Goal: Task Accomplishment & Management: Use online tool/utility

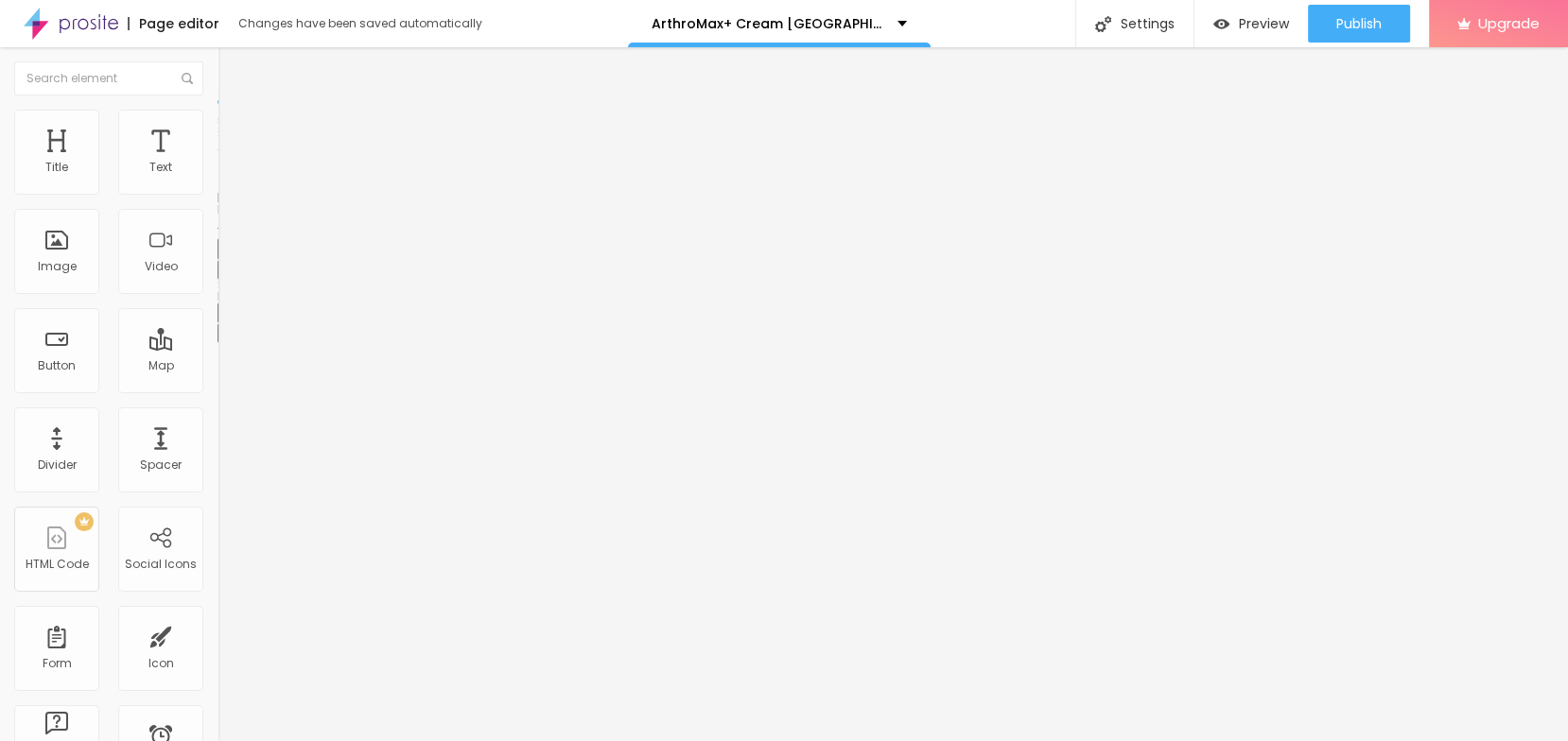
click at [217, 280] on button "button" at bounding box center [231, 270] width 27 height 20
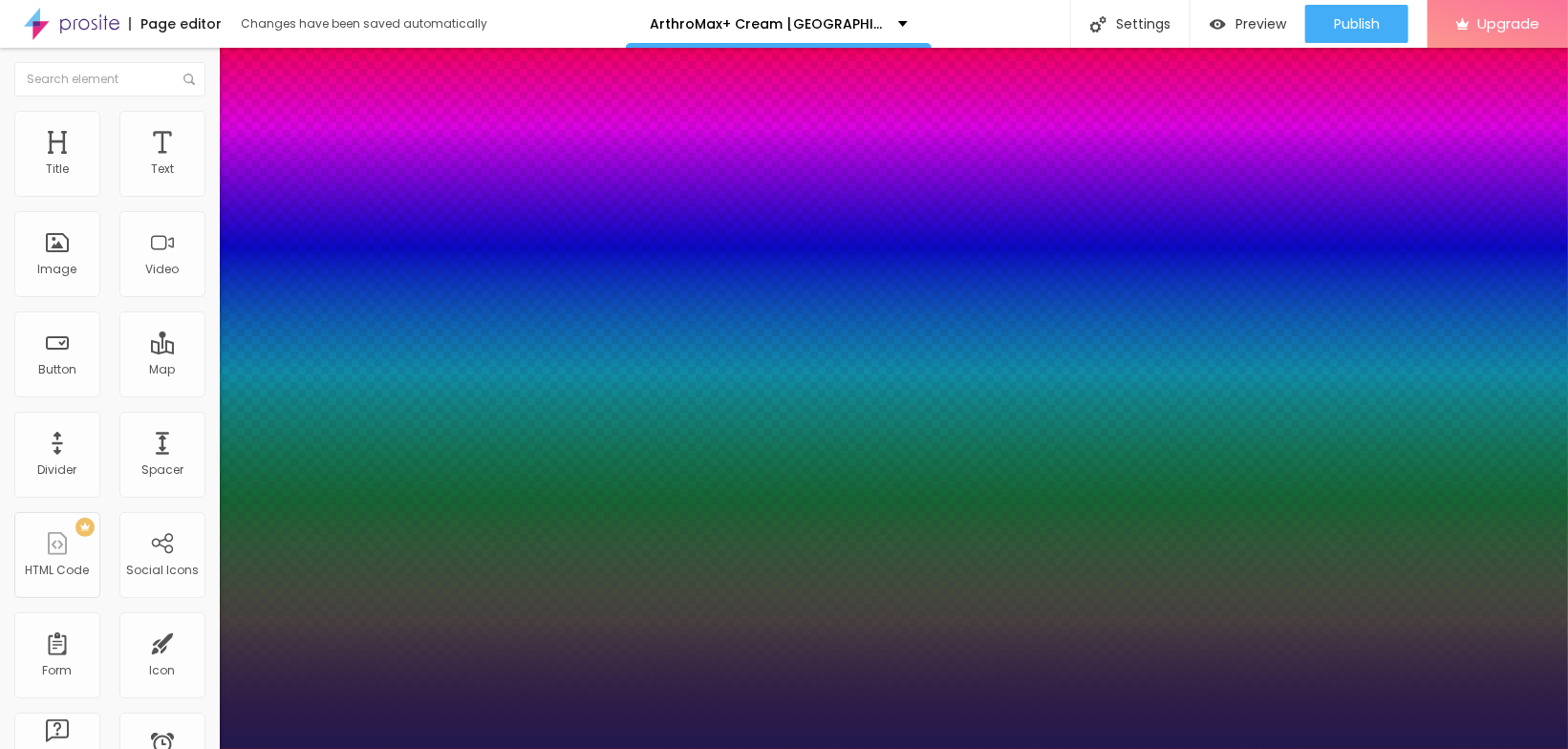
type input "1"
drag, startPoint x: 252, startPoint y: 484, endPoint x: 318, endPoint y: 474, distance: 66.8
select select "Amita-Regular"
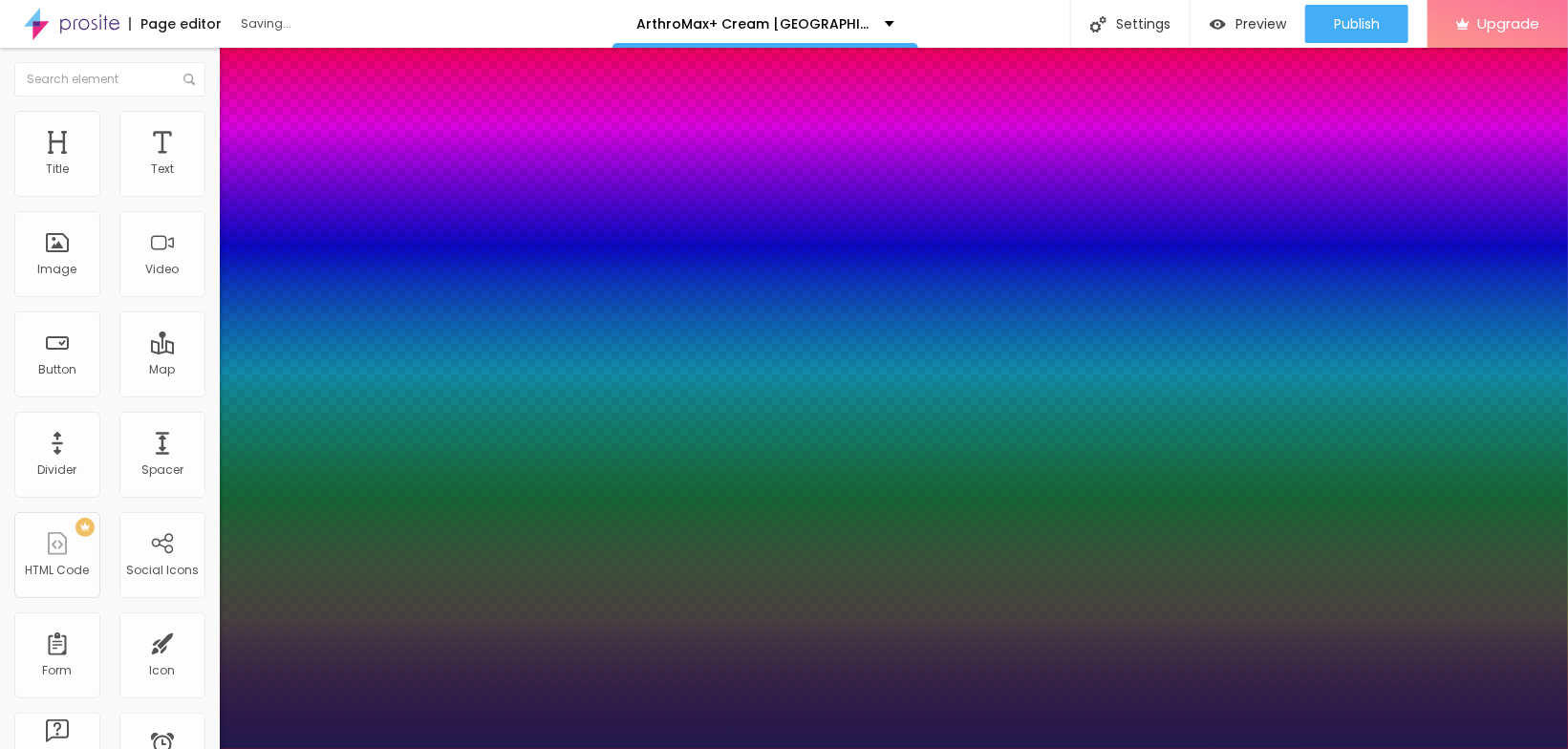
type input "1"
type input "18"
type input "1"
type input "21"
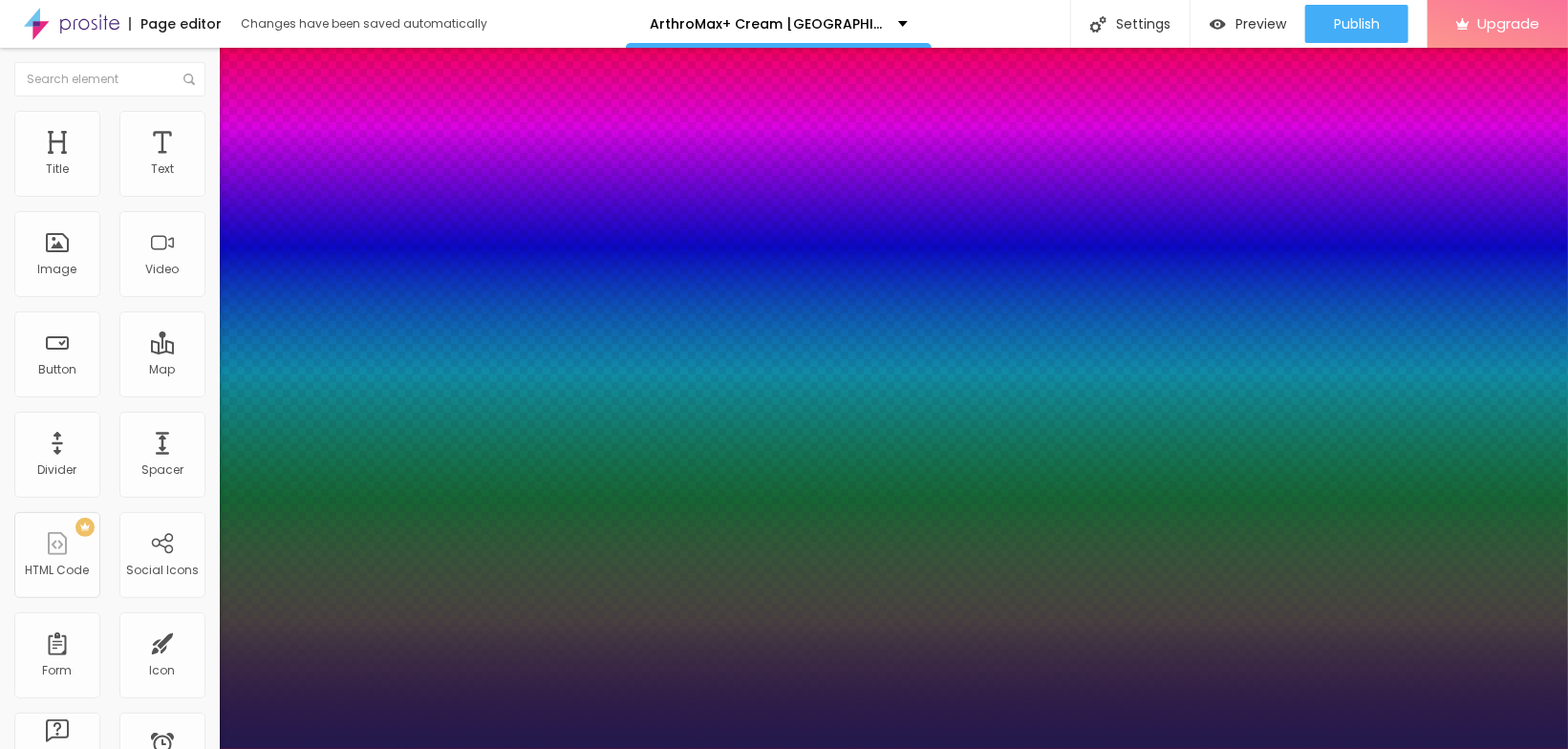
type input "21"
type input "1"
type input "23"
type input "1"
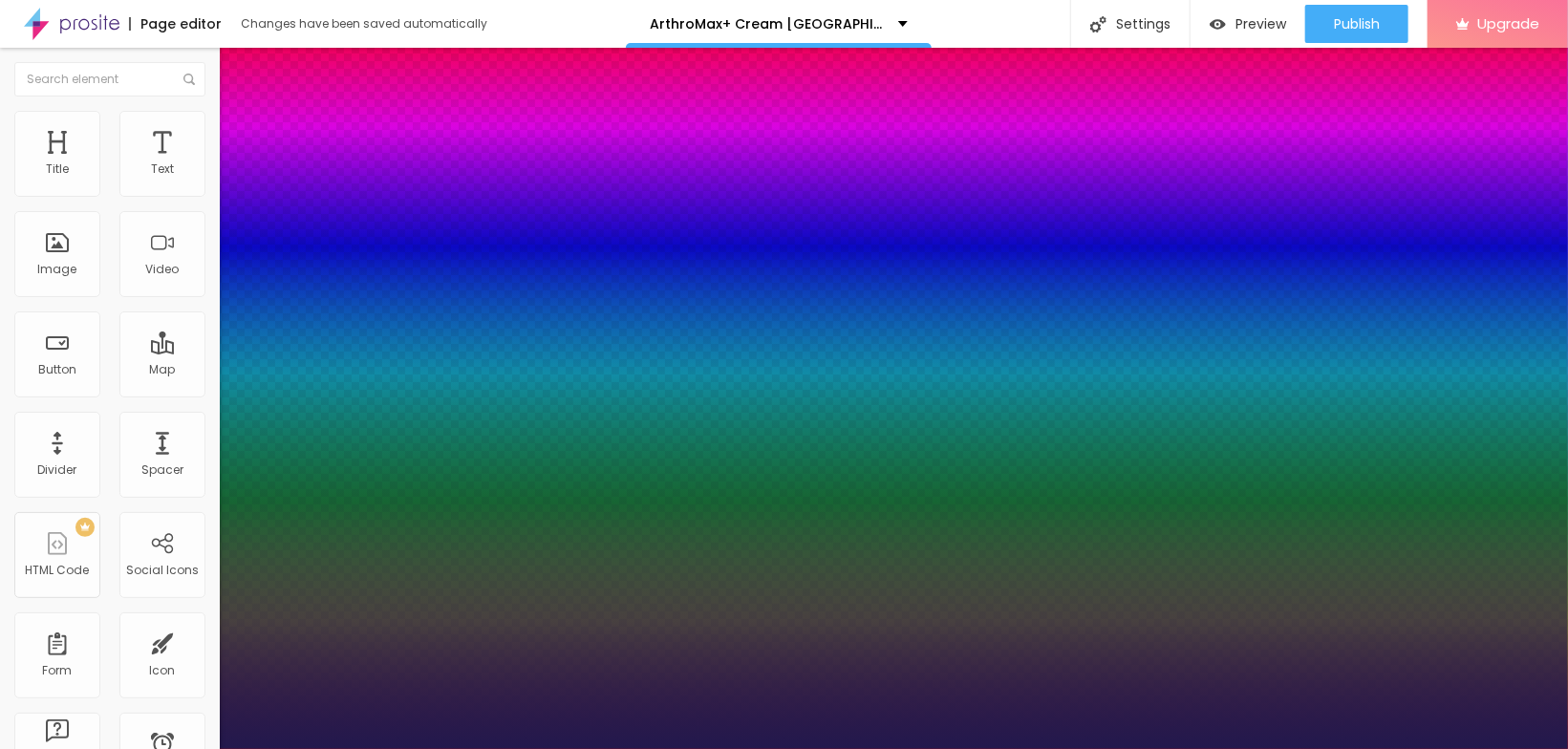
type input "24"
type input "1"
type input "25"
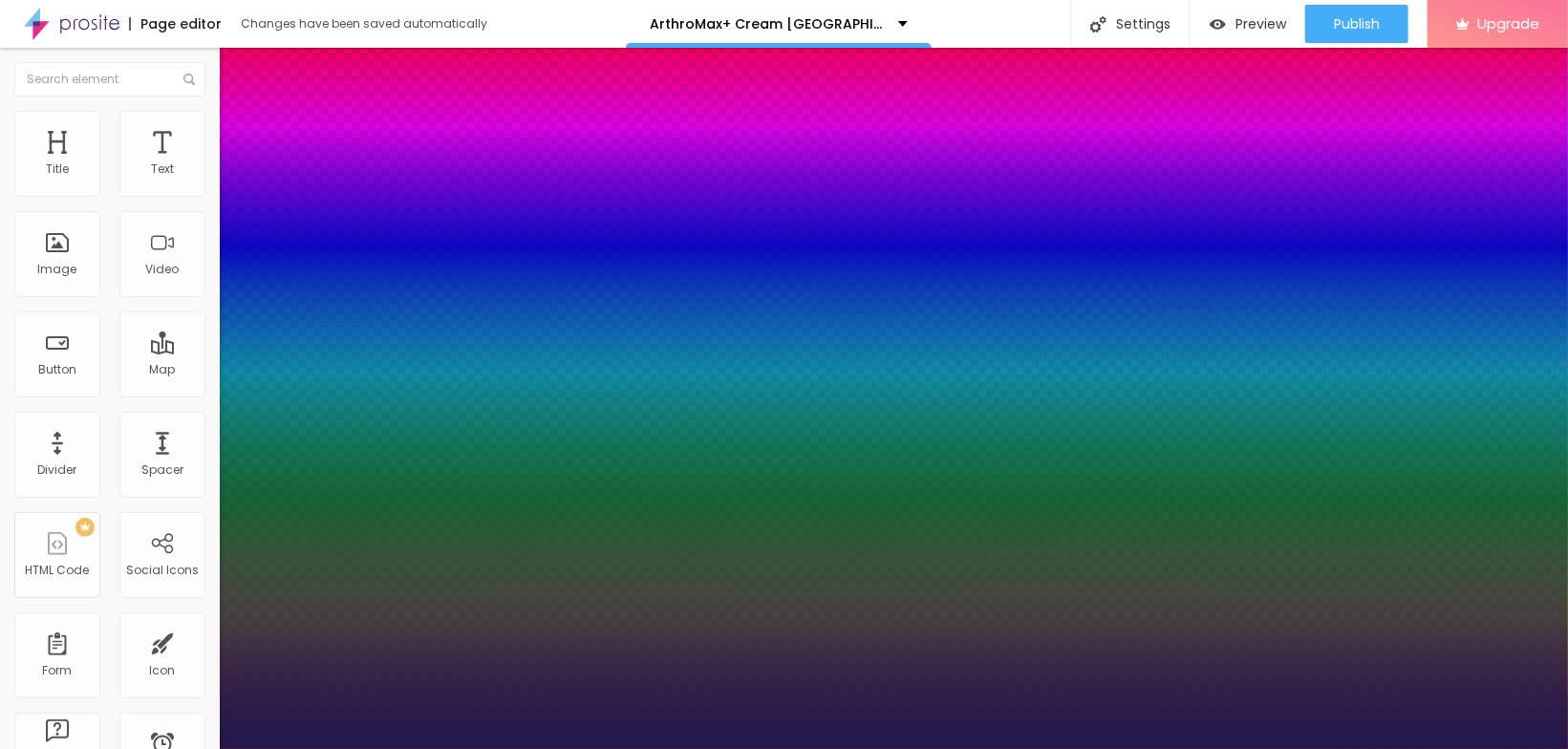
type input "1"
type input "26"
type input "1"
type input "30"
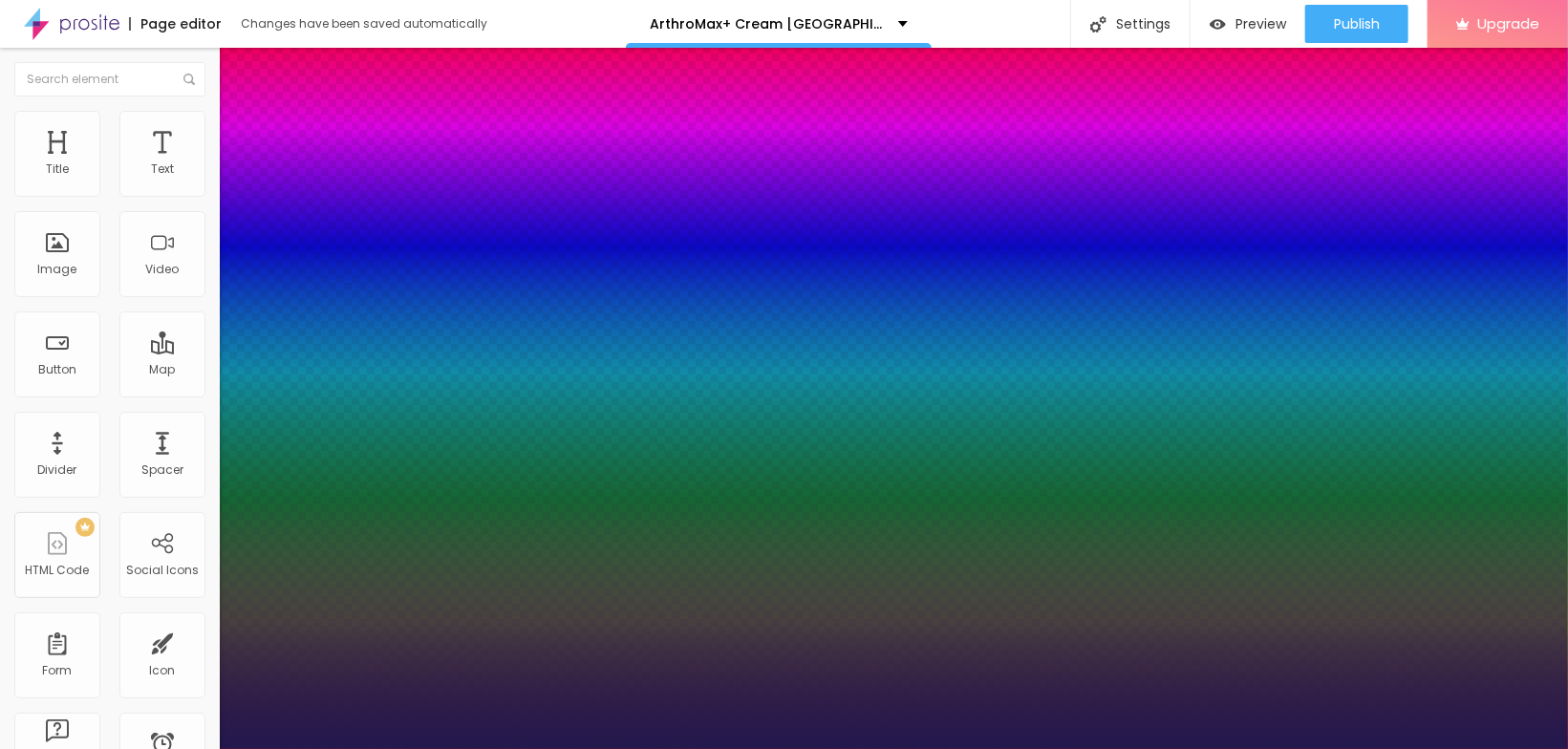
type input "30"
type input "1"
type input "31"
type input "1"
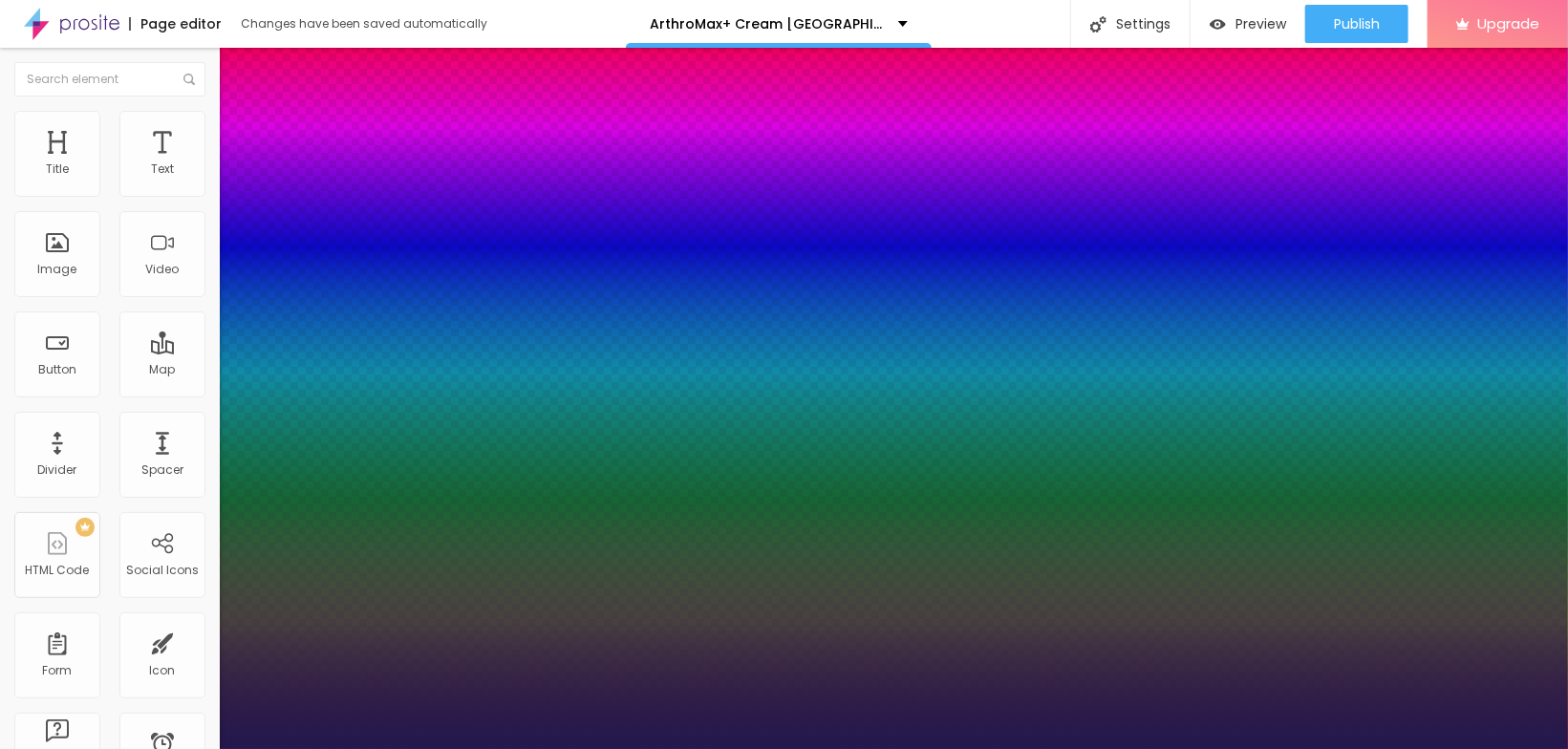
type input "32"
type input "1"
type input "33"
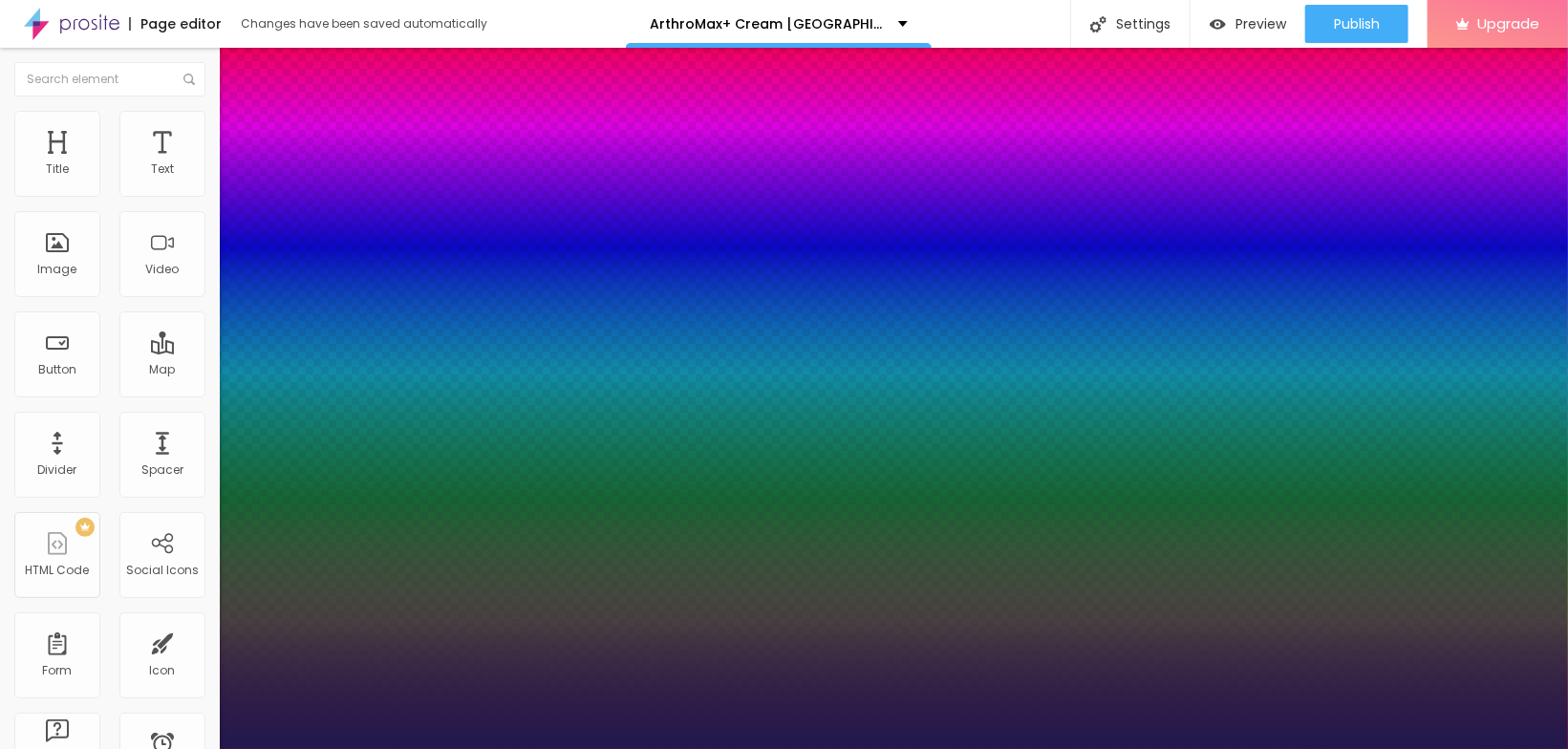
type input "1"
type input "34"
type input "1"
type input "35"
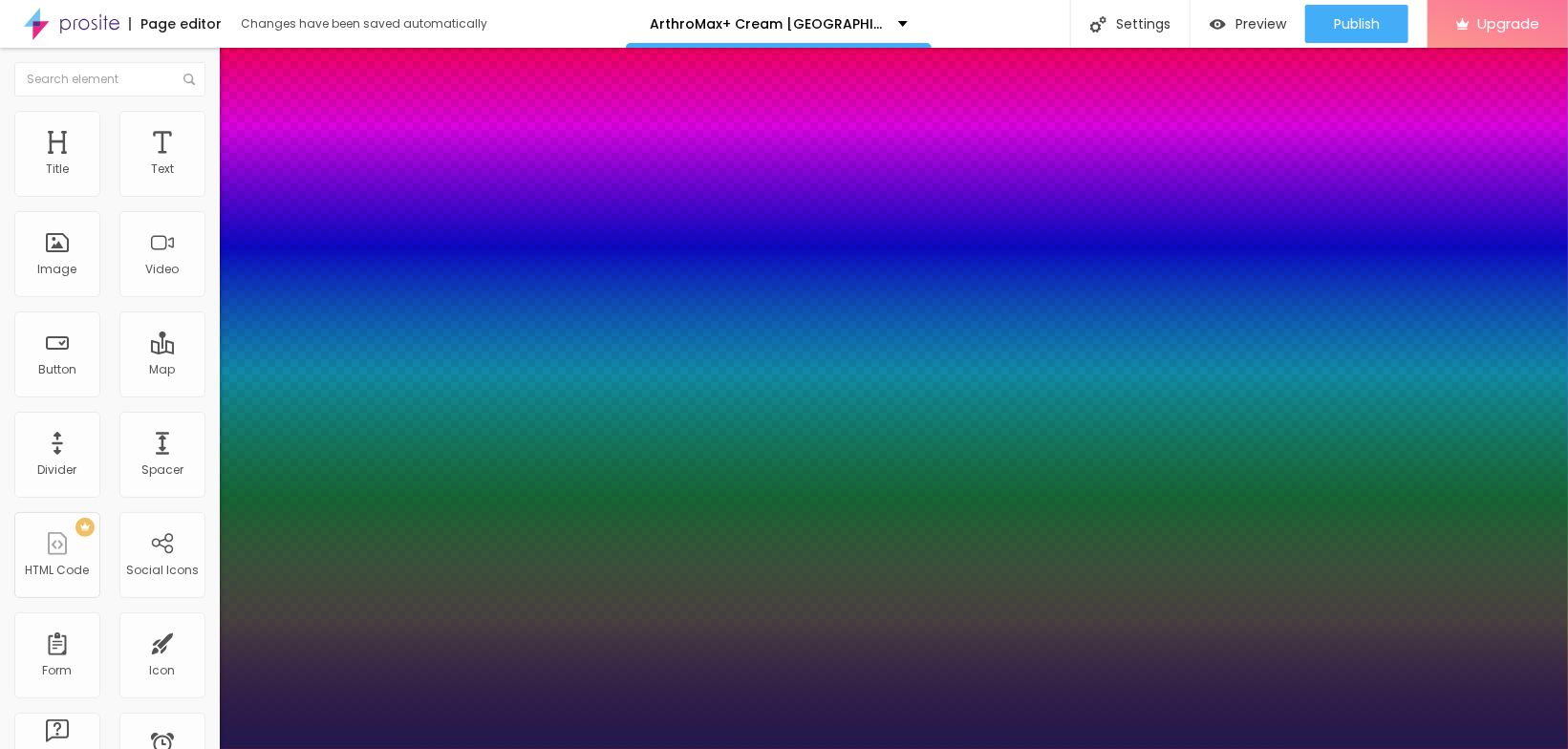
type input "35"
type input "1"
type input "36"
type input "1"
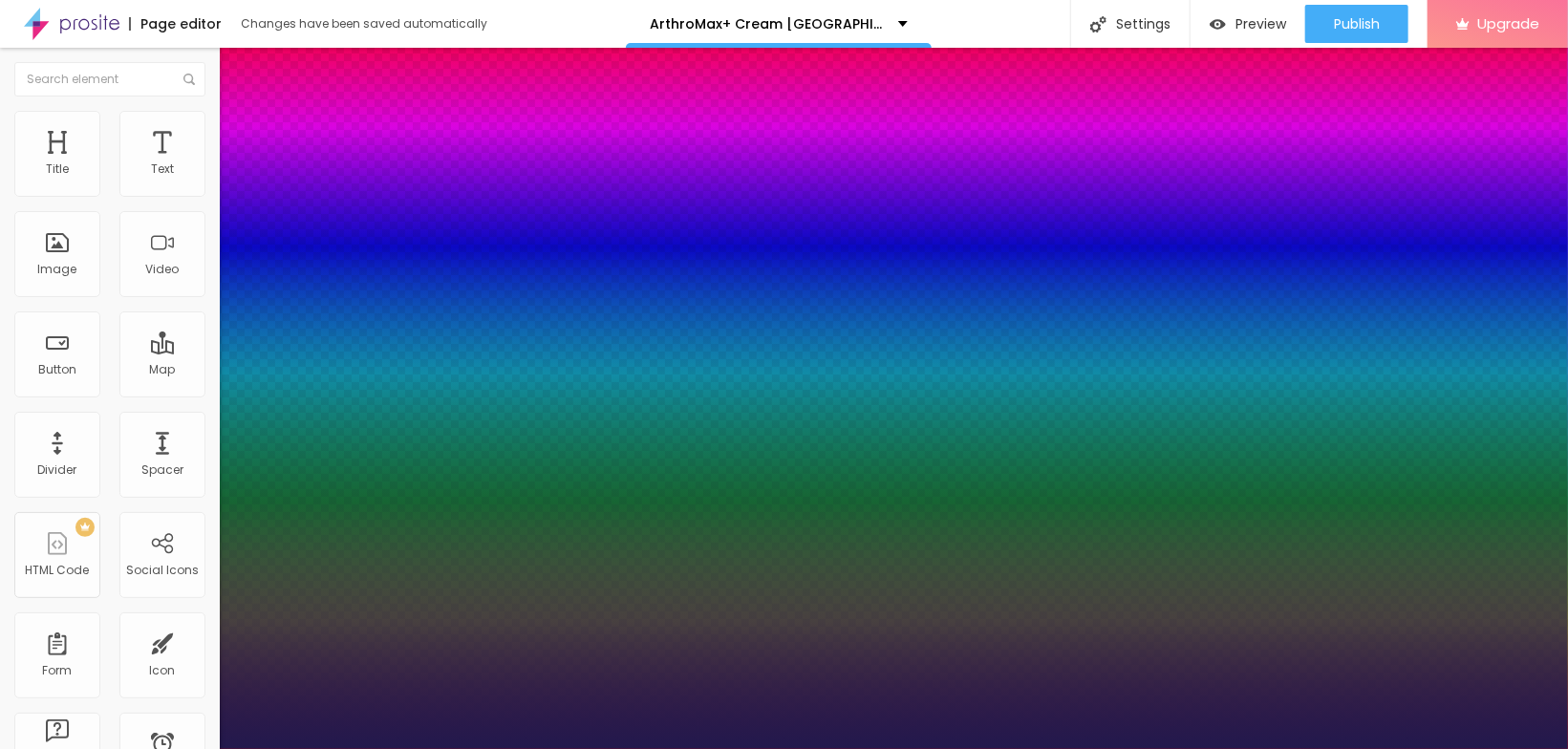
drag, startPoint x: 261, startPoint y: 534, endPoint x: 287, endPoint y: 533, distance: 26.0
type input "36"
type input "1"
click at [876, 748] on div at bounding box center [784, 749] width 1568 height 0
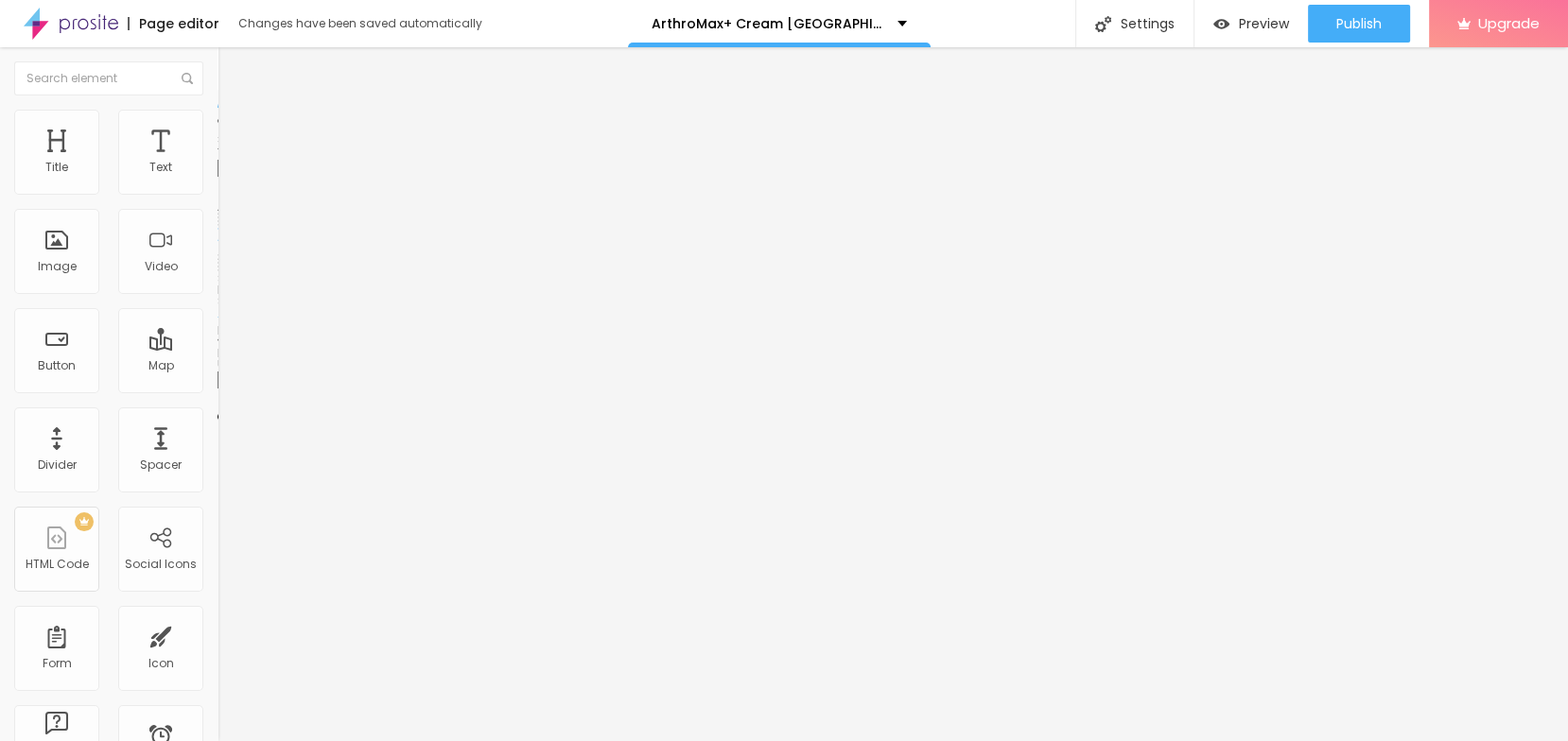
click at [217, 178] on input "Click me" at bounding box center [330, 168] width 227 height 19
paste input "Buy Now and Get Up to 50% Discount"
type input "Buy Now and Get Up to 50% Discount"
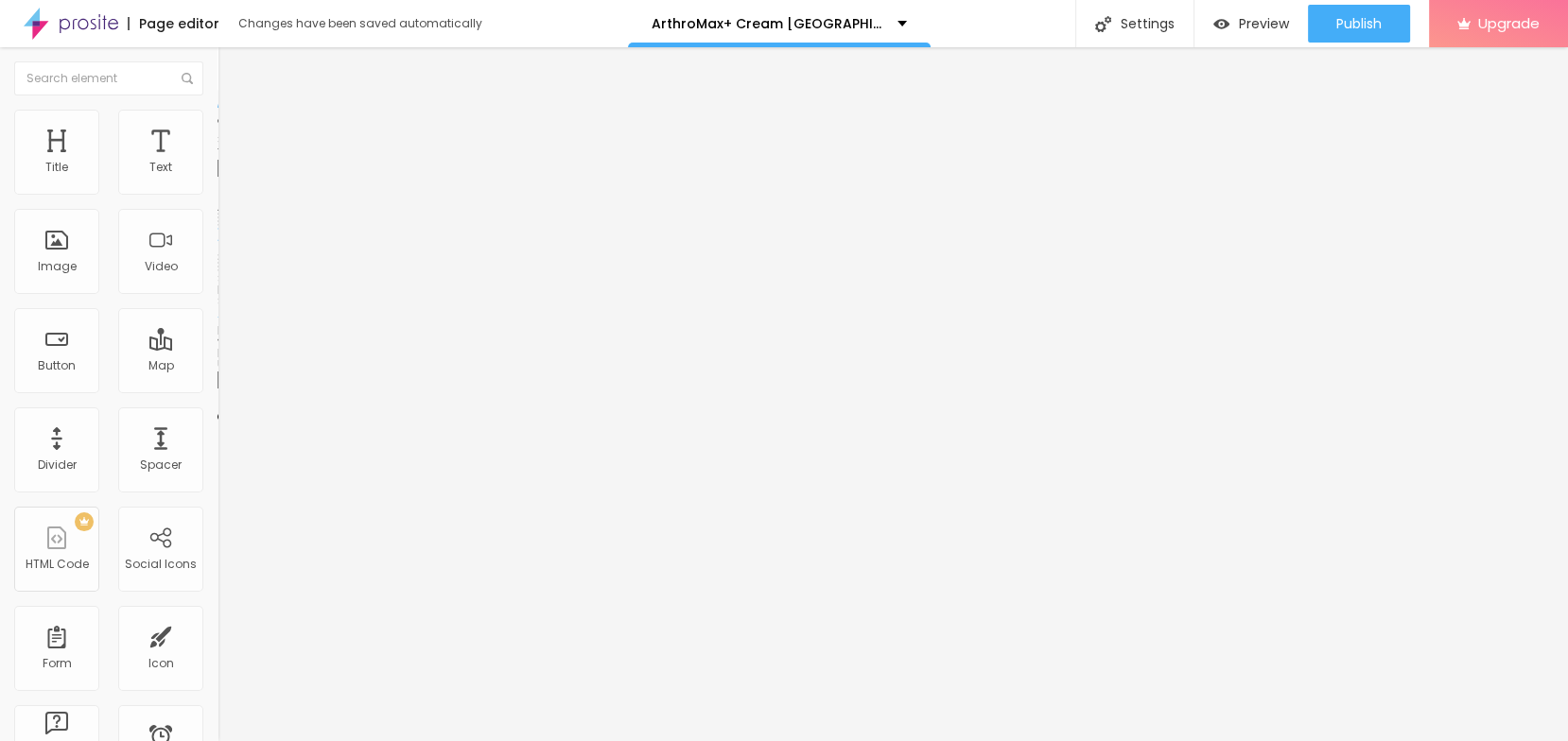
click at [217, 390] on input "https://" at bounding box center [330, 380] width 227 height 19
paste input "sales24hour.com/Buy-ArthroMax-Cream"
type input "https://sales24hour.com/Buy-ArthroMax-Cream"
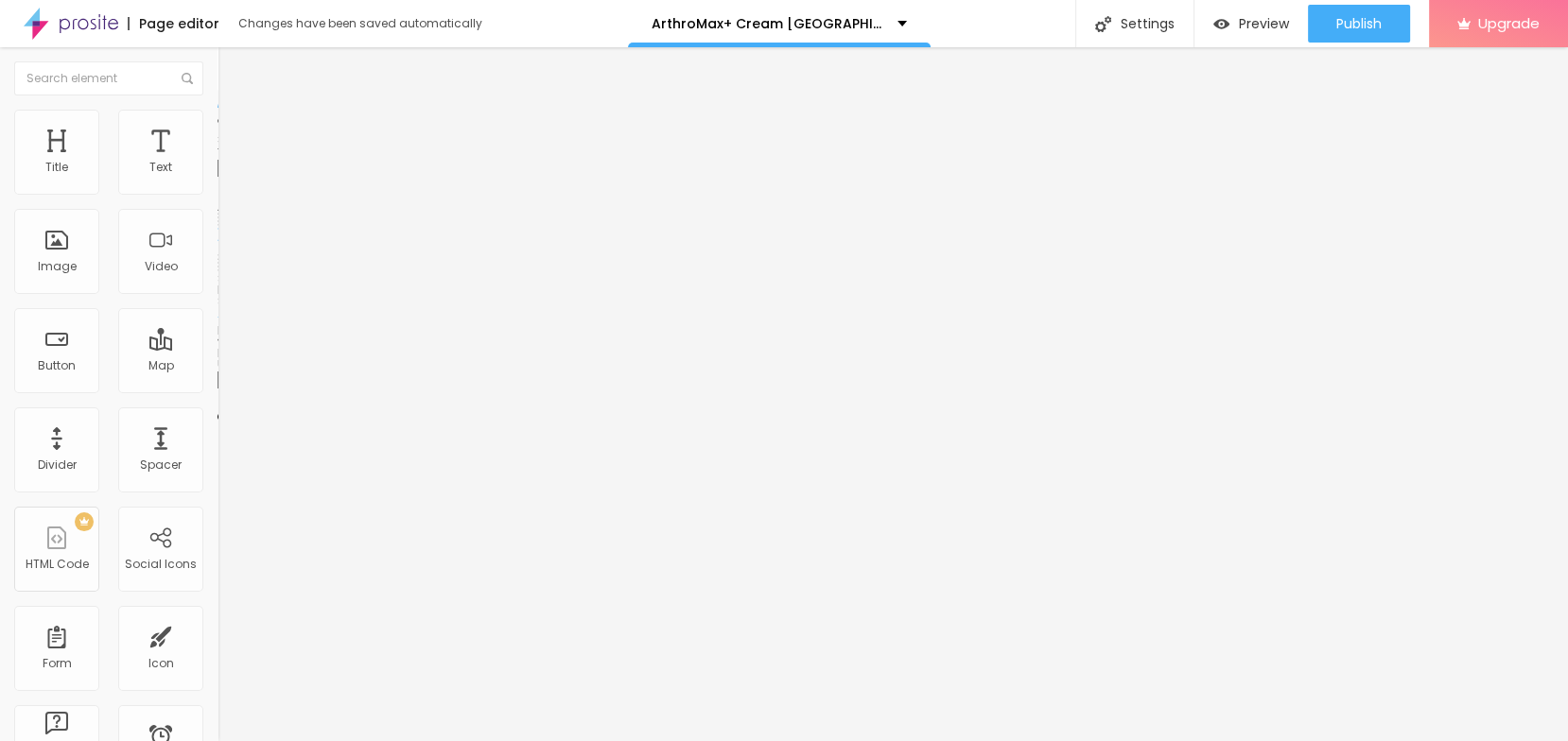
scroll to position [0, 0]
click at [217, 420] on div "Open in new tab" at bounding box center [325, 418] width 217 height 10
click at [235, 130] on span "Style" at bounding box center [248, 123] width 28 height 16
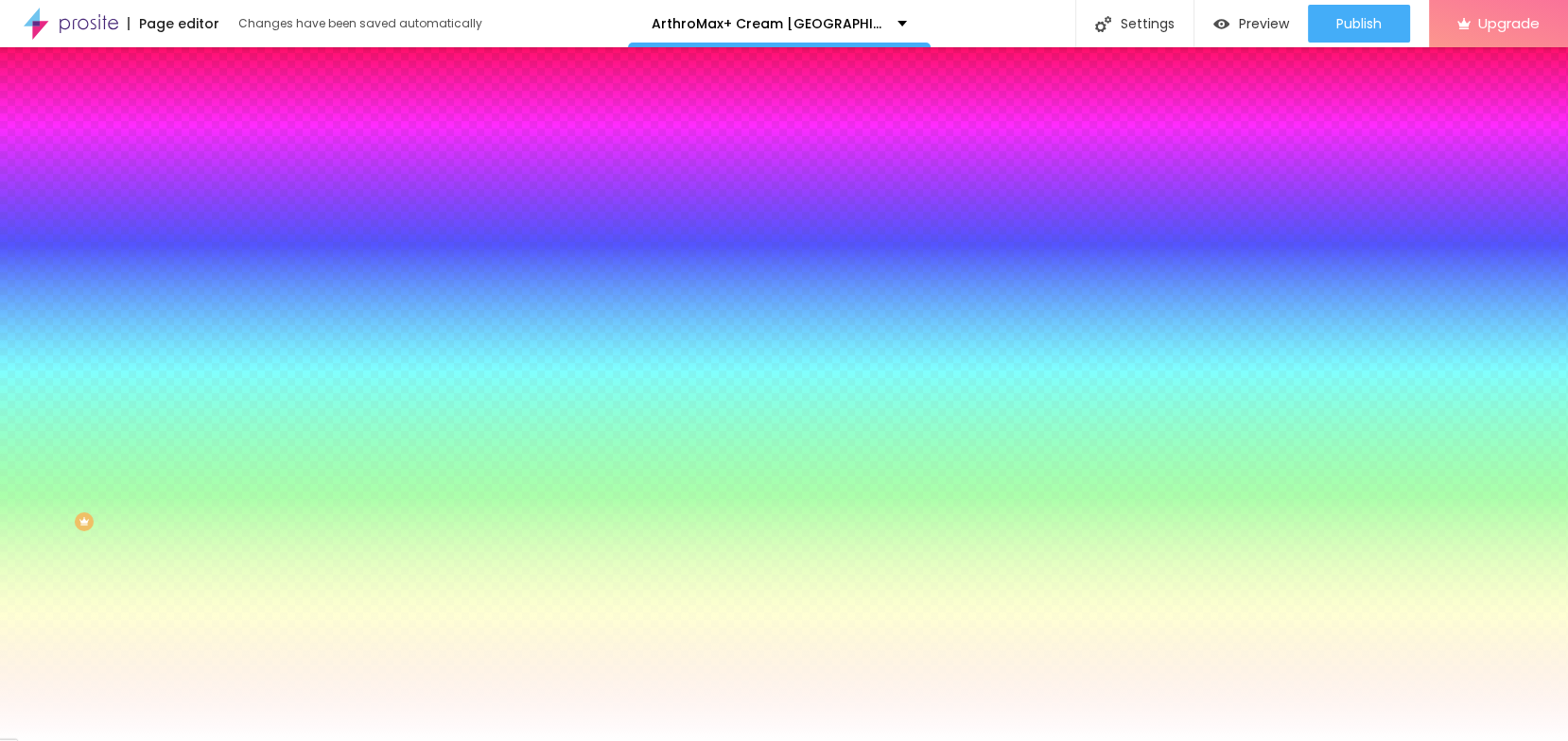
click at [217, 242] on button "button" at bounding box center [231, 241] width 27 height 20
select select "MontserratBold"
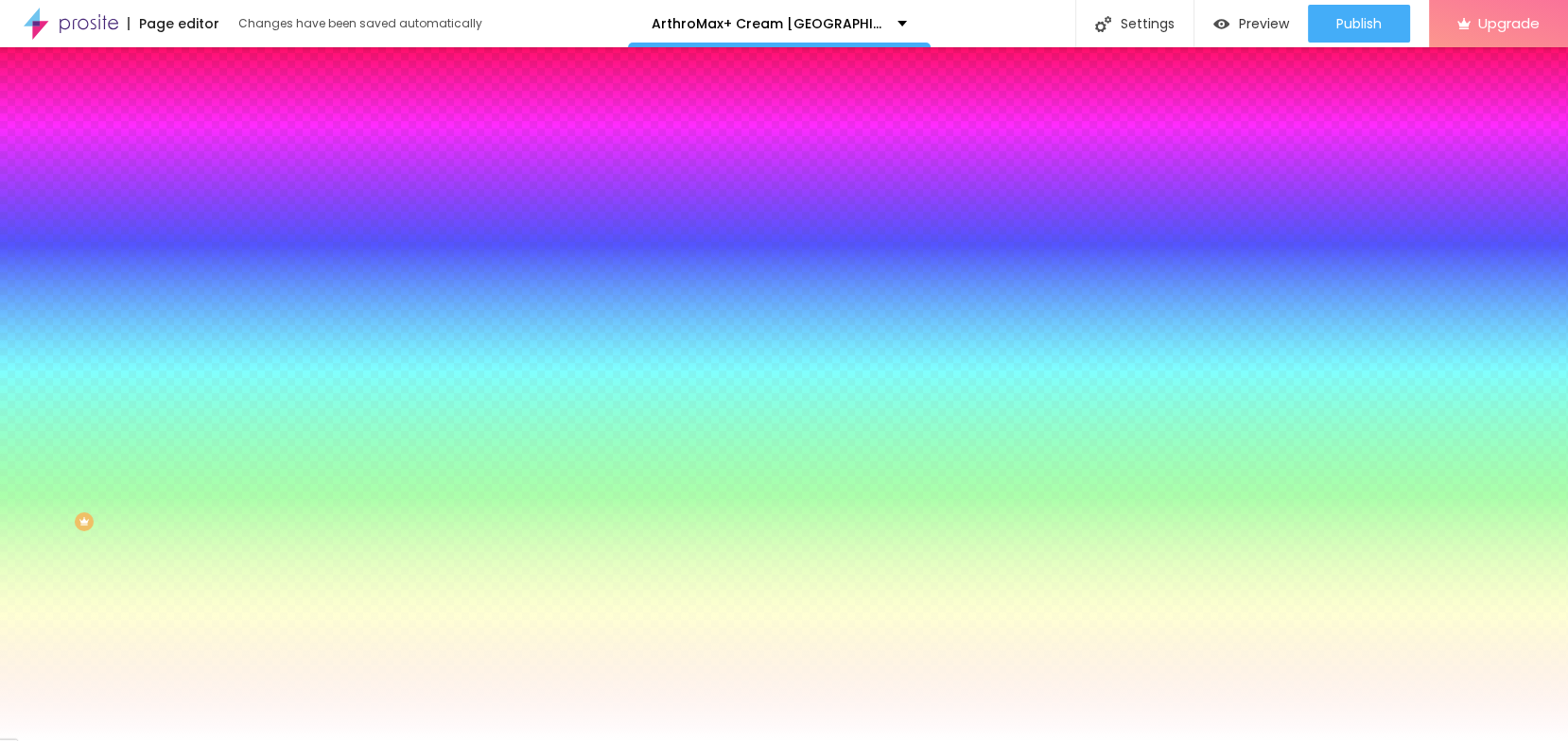
click at [640, 740] on div at bounding box center [784, 741] width 1568 height 0
click at [232, 65] on div "Edit Button" at bounding box center [282, 69] width 101 height 15
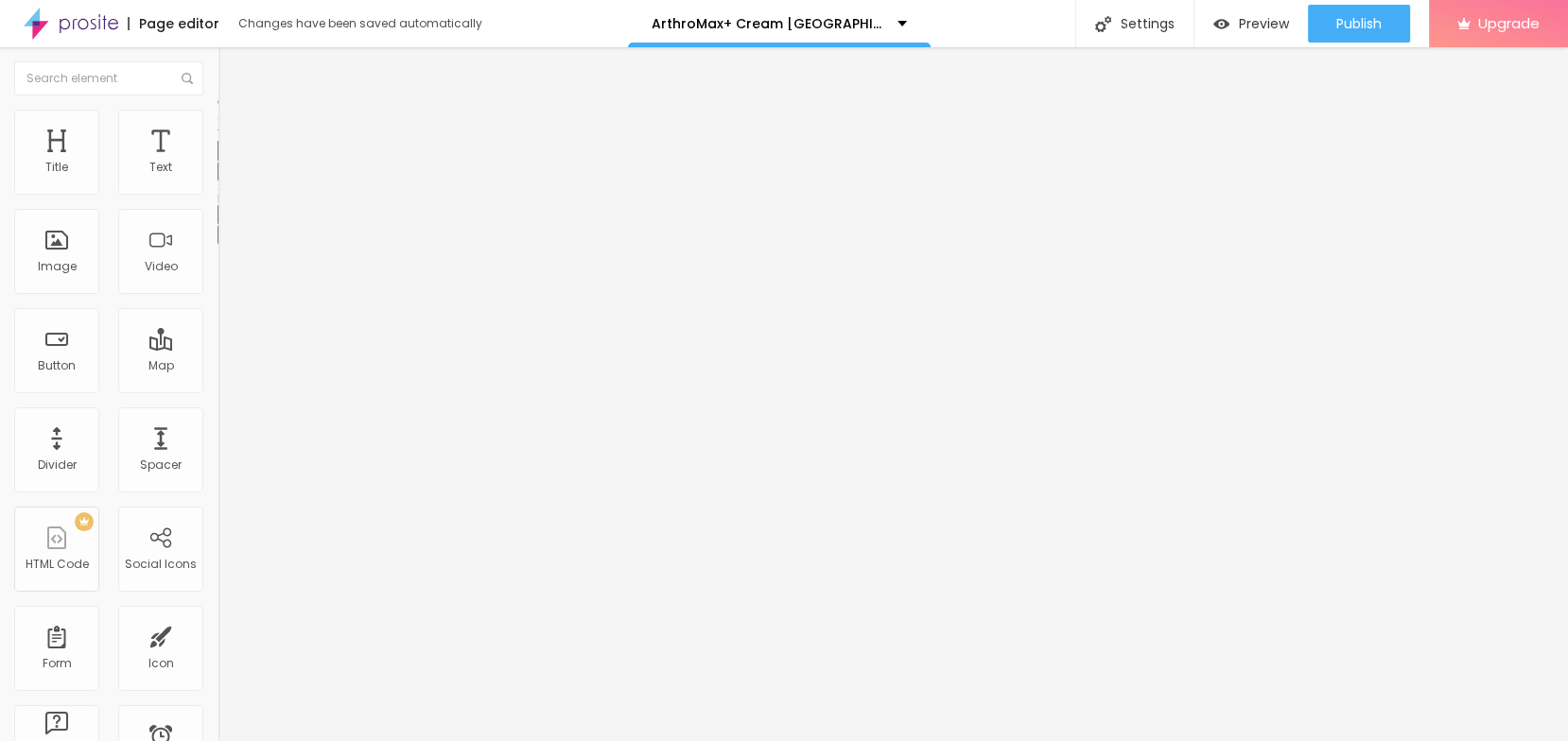
click at [232, 66] on img "button" at bounding box center [239, 69] width 15 height 15
click at [232, 64] on div "Edit Text" at bounding box center [275, 69] width 86 height 15
click at [217, 182] on button "button" at bounding box center [231, 171] width 27 height 20
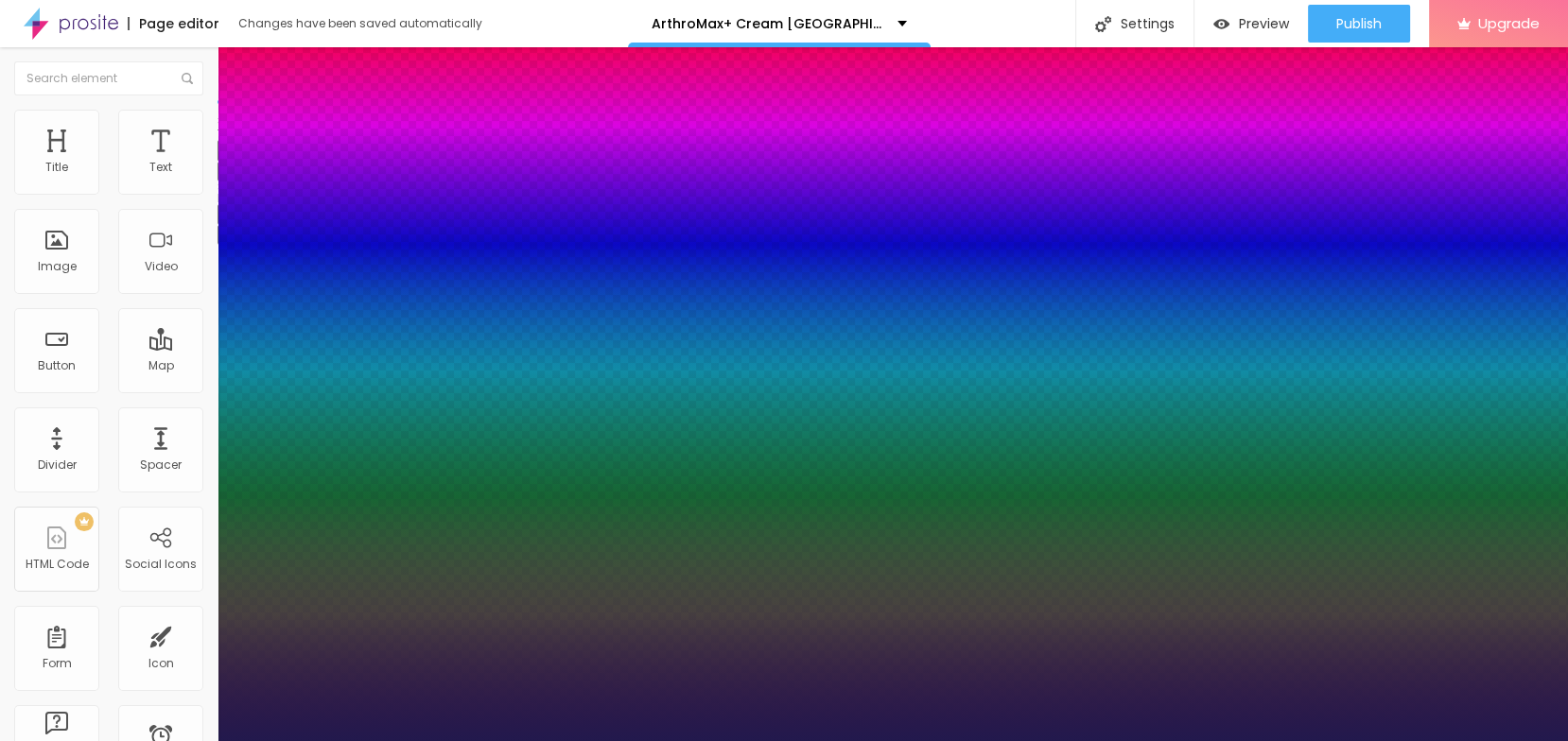
type input "1"
select select "Corben-Regular"
type input "1"
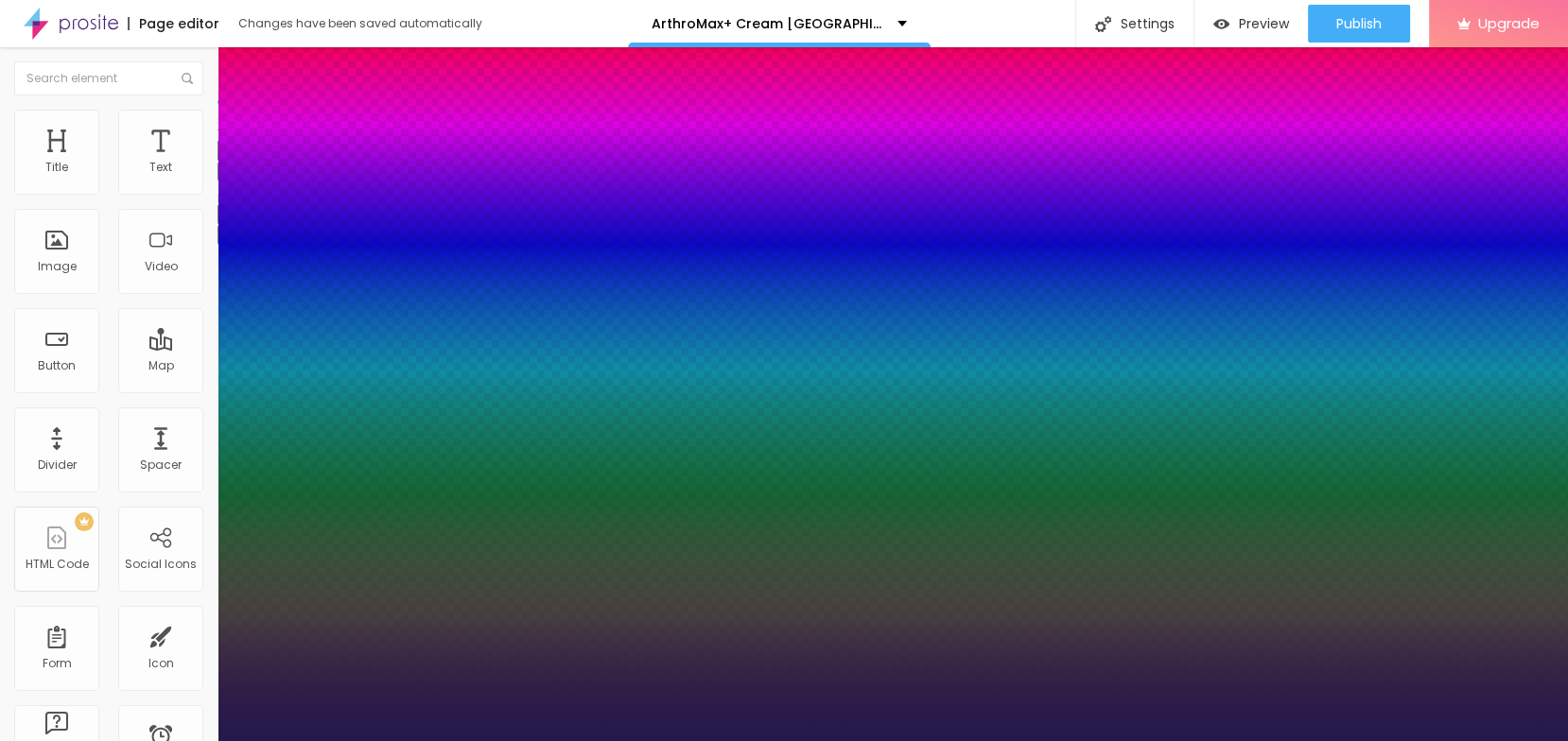
click at [680, 740] on div at bounding box center [784, 741] width 1568 height 0
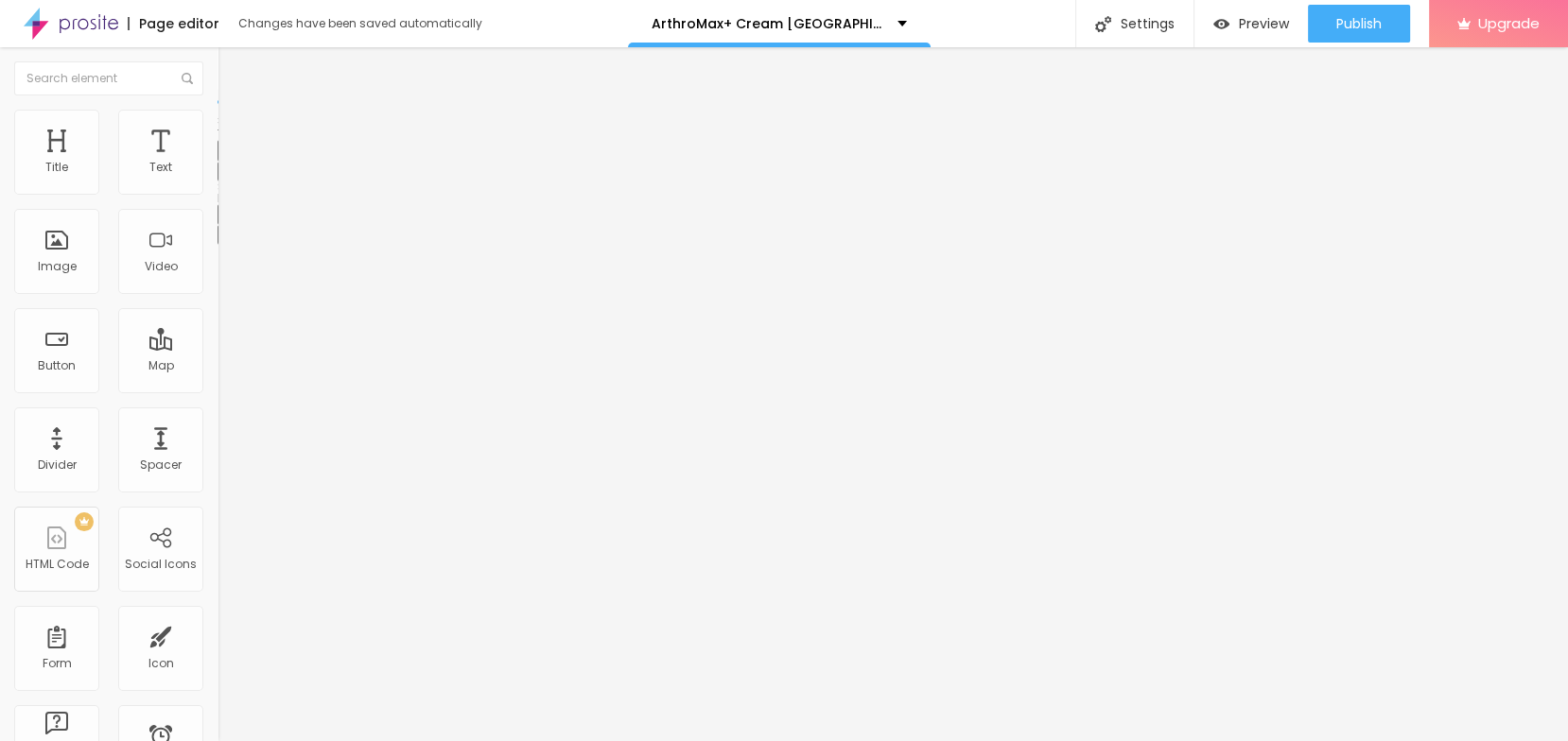
click at [232, 74] on div "Edit Text" at bounding box center [275, 69] width 86 height 15
click at [1331, 23] on button "Publish" at bounding box center [1358, 24] width 102 height 38
click at [1344, 24] on span "Publish" at bounding box center [1358, 24] width 45 height 15
click at [1360, 24] on span "Publish" at bounding box center [1358, 24] width 45 height 15
click at [1268, 141] on div "Publish changes Click Publish to go live with your latest changes. View page" at bounding box center [1304, 104] width 208 height 105
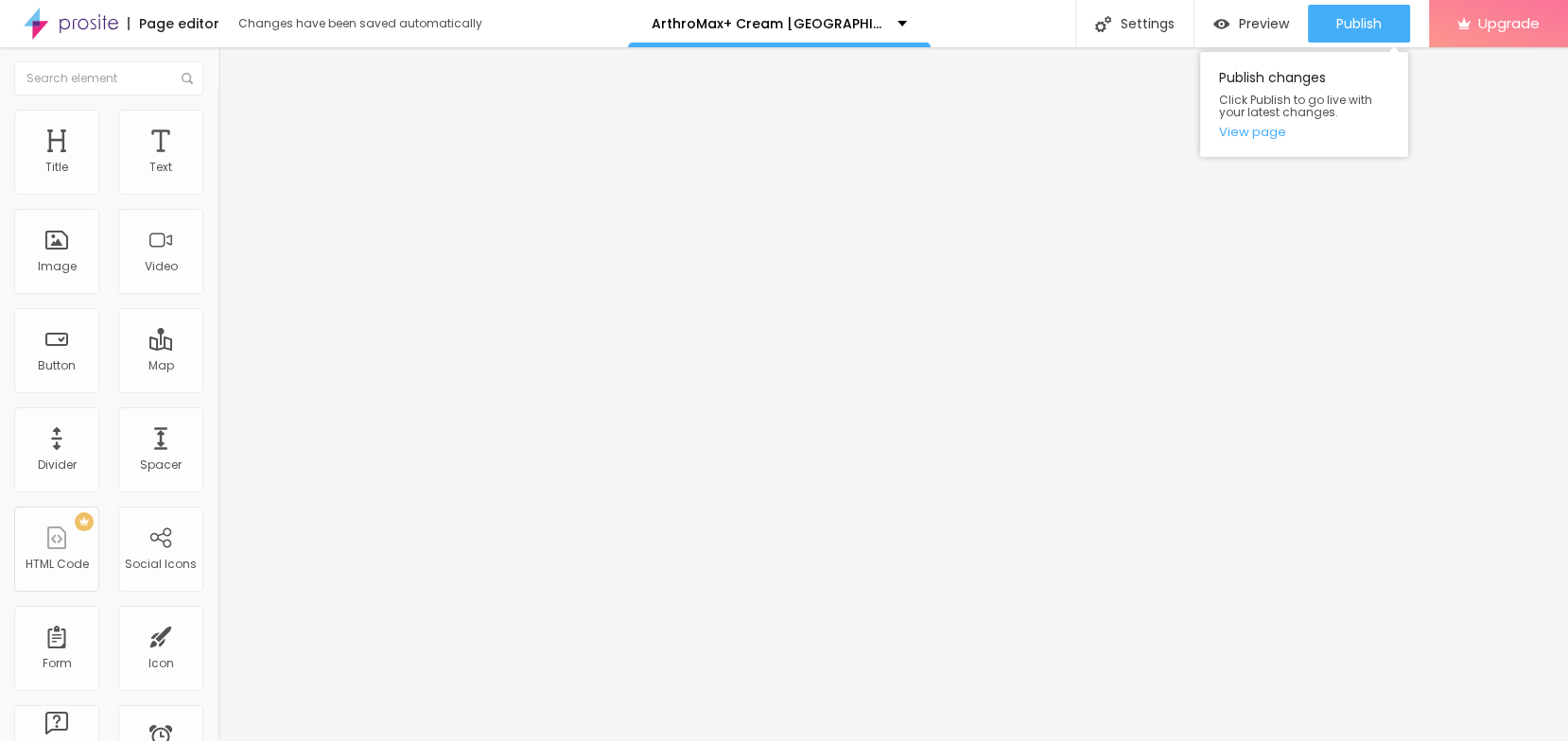
click at [1264, 121] on div "Publish changes Click Publish to go live with your latest changes. View page" at bounding box center [1304, 104] width 208 height 105
click at [1259, 137] on link "View page" at bounding box center [1304, 131] width 170 height 12
click at [232, 71] on img "button" at bounding box center [239, 69] width 15 height 15
click at [232, 71] on div "Edit Text" at bounding box center [275, 69] width 86 height 15
click at [217, 185] on div "TikTok" at bounding box center [325, 186] width 217 height 11
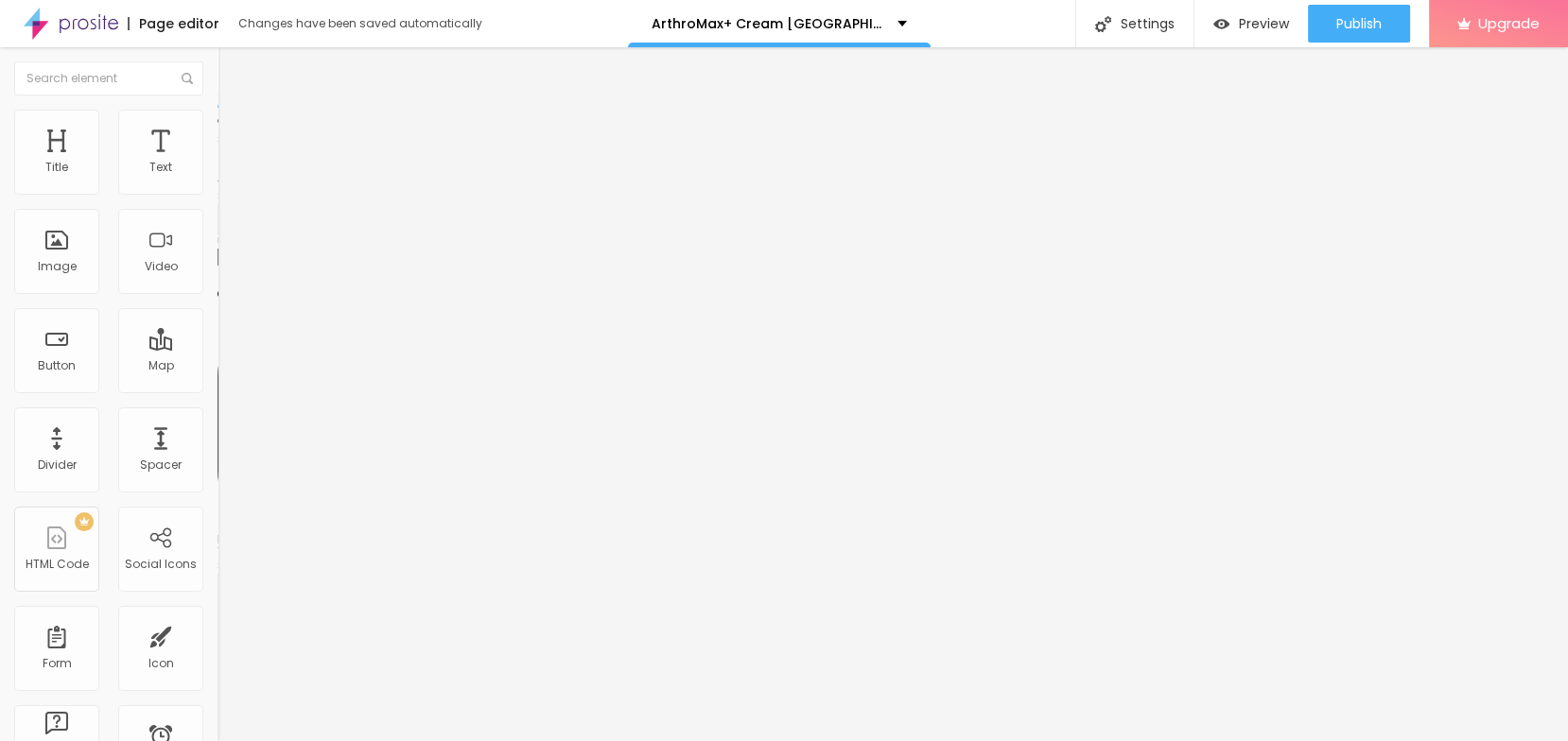
click at [217, 236] on div "TikTok" at bounding box center [325, 219] width 217 height 34
click at [225, 176] on icon "button" at bounding box center [231, 170] width 11 height 11
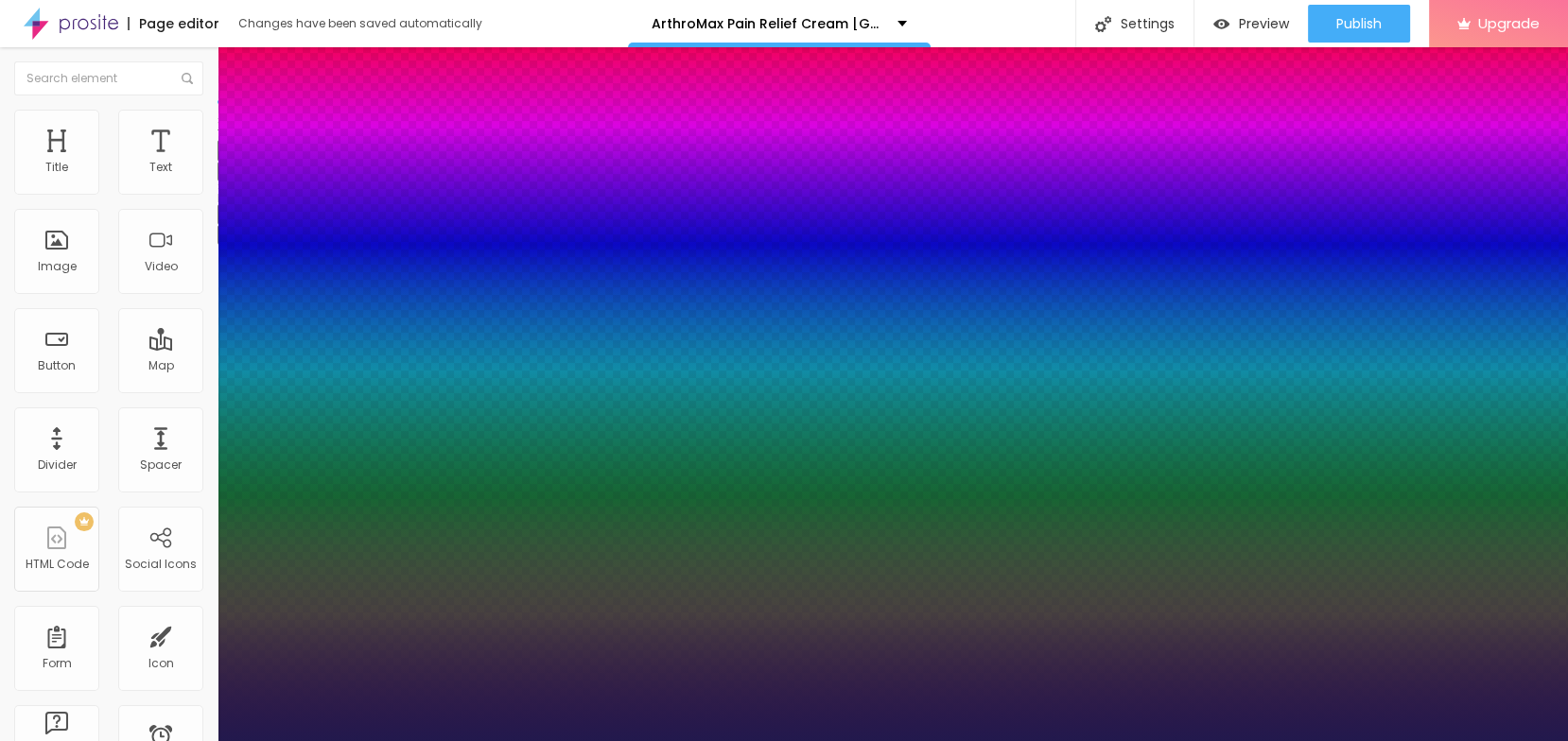
type input "1"
select select "Halant-Regular"
type input "1"
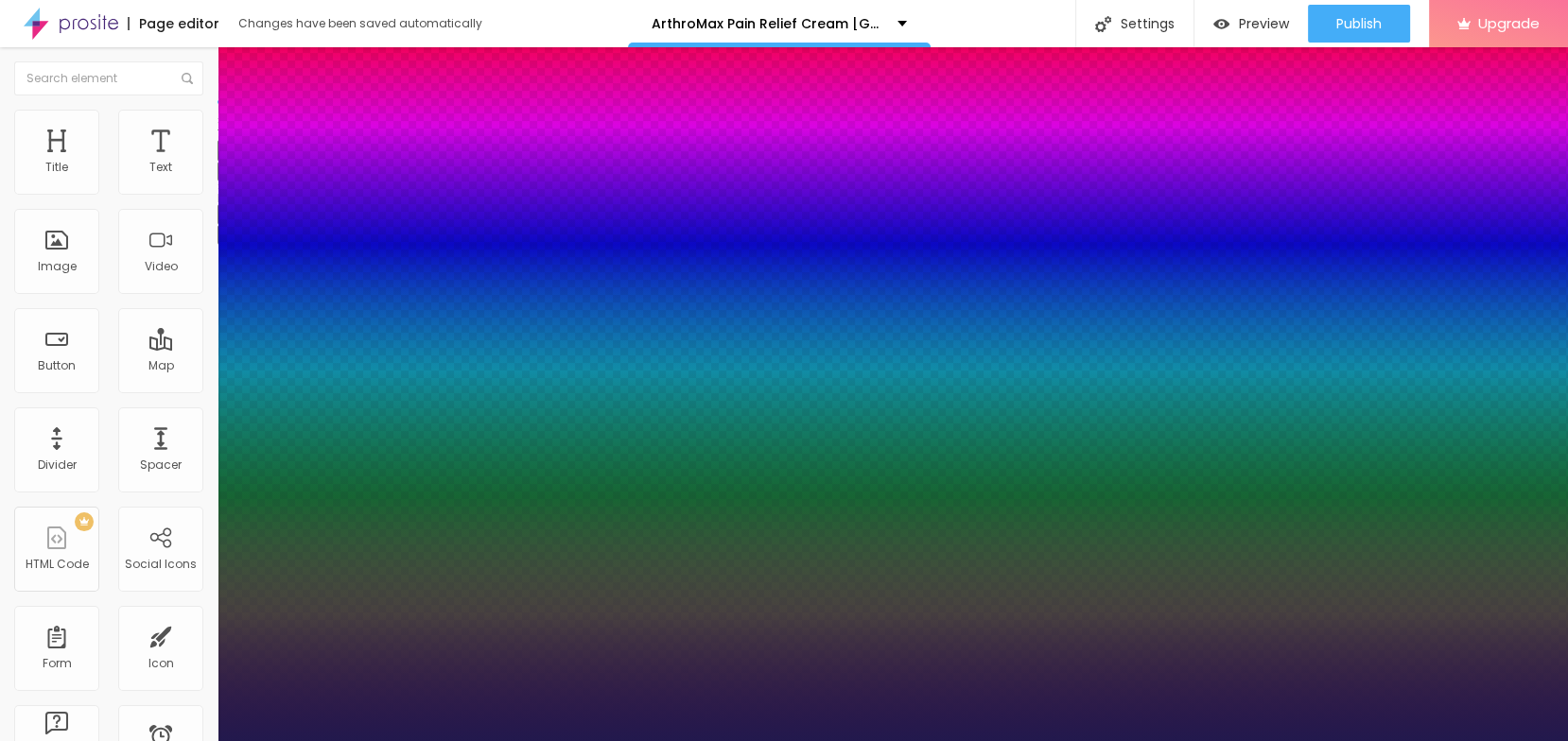
click at [715, 740] on div at bounding box center [784, 741] width 1568 height 0
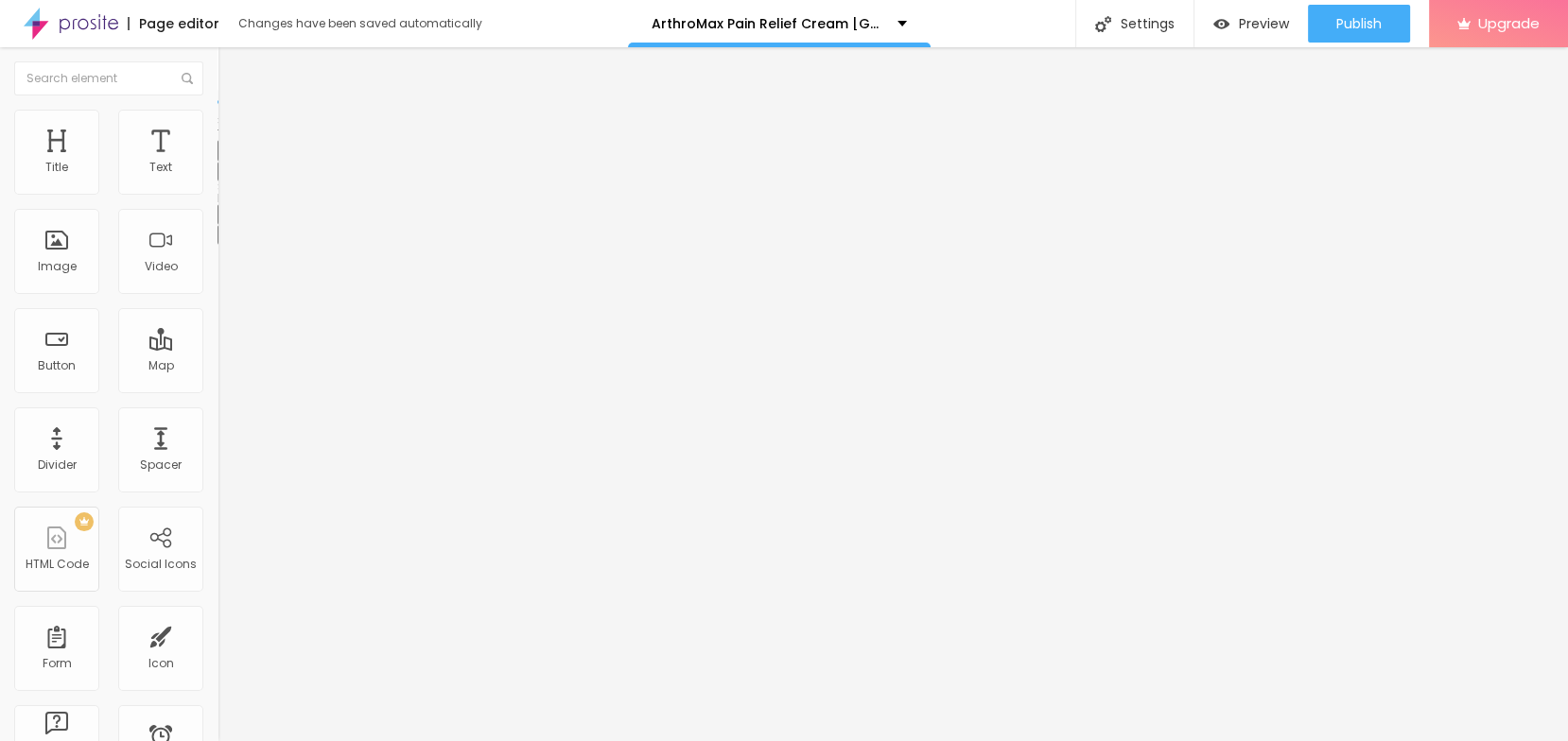
click at [217, 182] on button "button" at bounding box center [231, 171] width 27 height 20
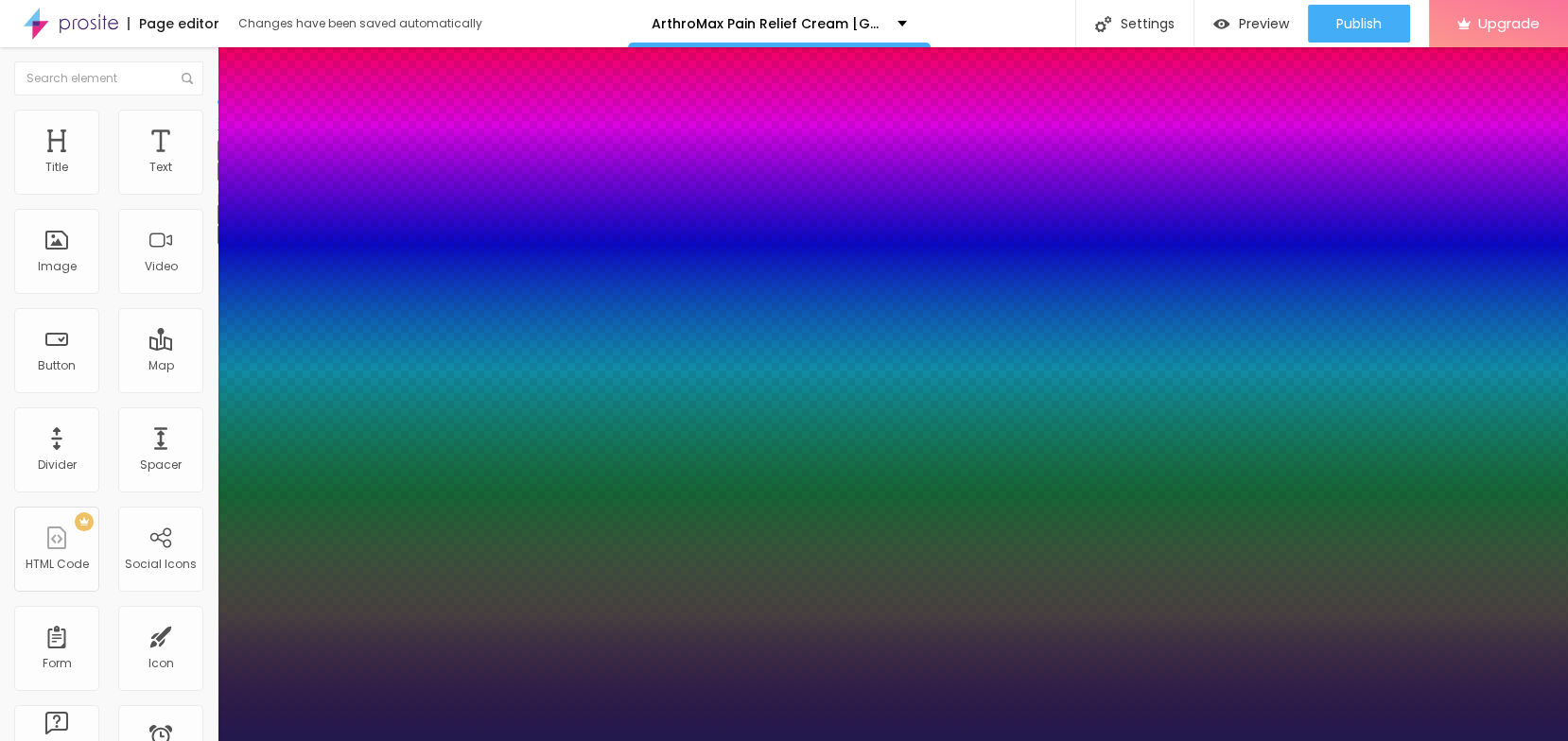
type input "1"
type input "21"
type input "1"
type input "21"
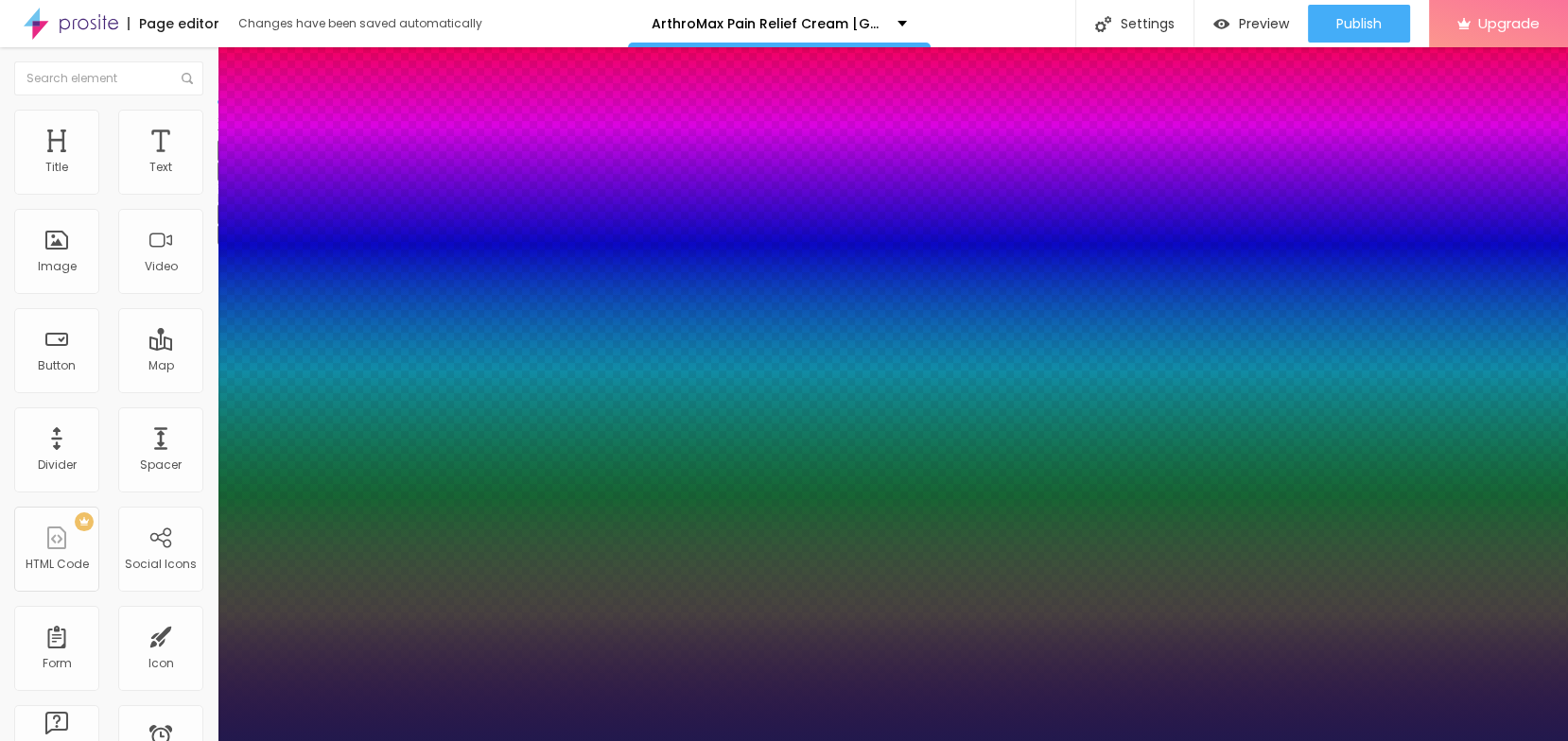
type input "1"
click at [667, 740] on div at bounding box center [784, 741] width 1568 height 0
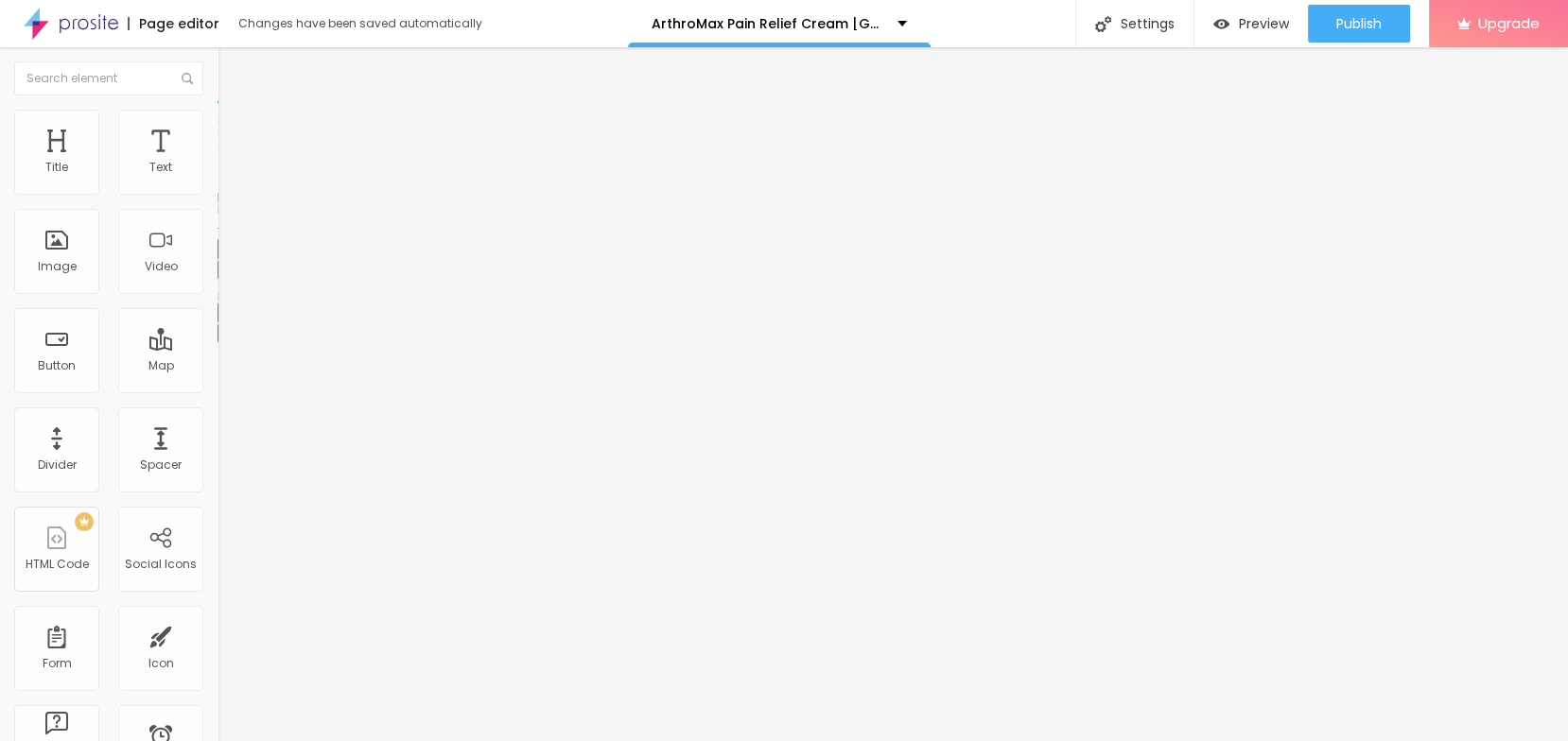
click at [217, 280] on button "button" at bounding box center [231, 270] width 27 height 20
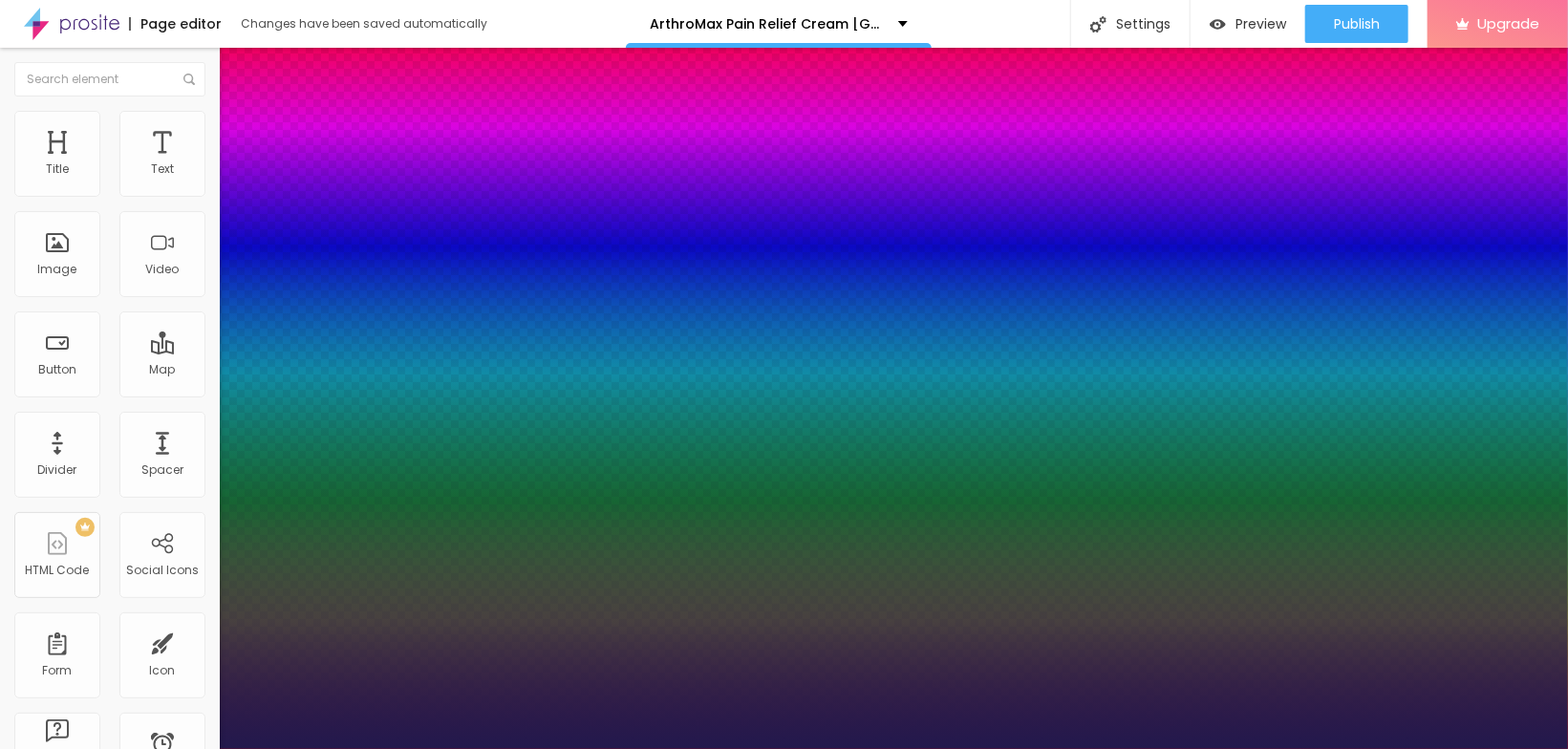
type input "1"
type input "14"
type input "1"
type input "20"
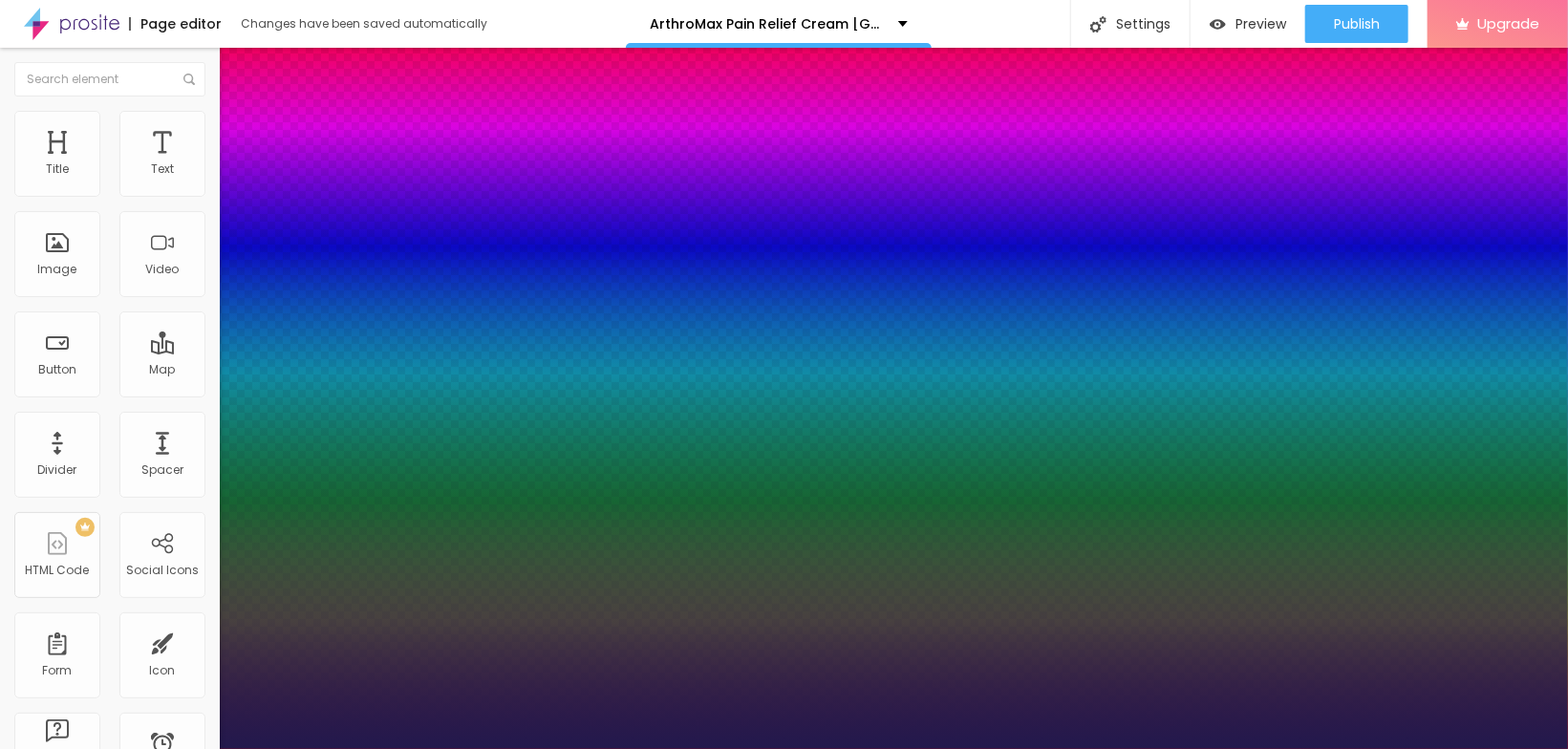
type input "20"
type input "1"
type input "21"
type input "1"
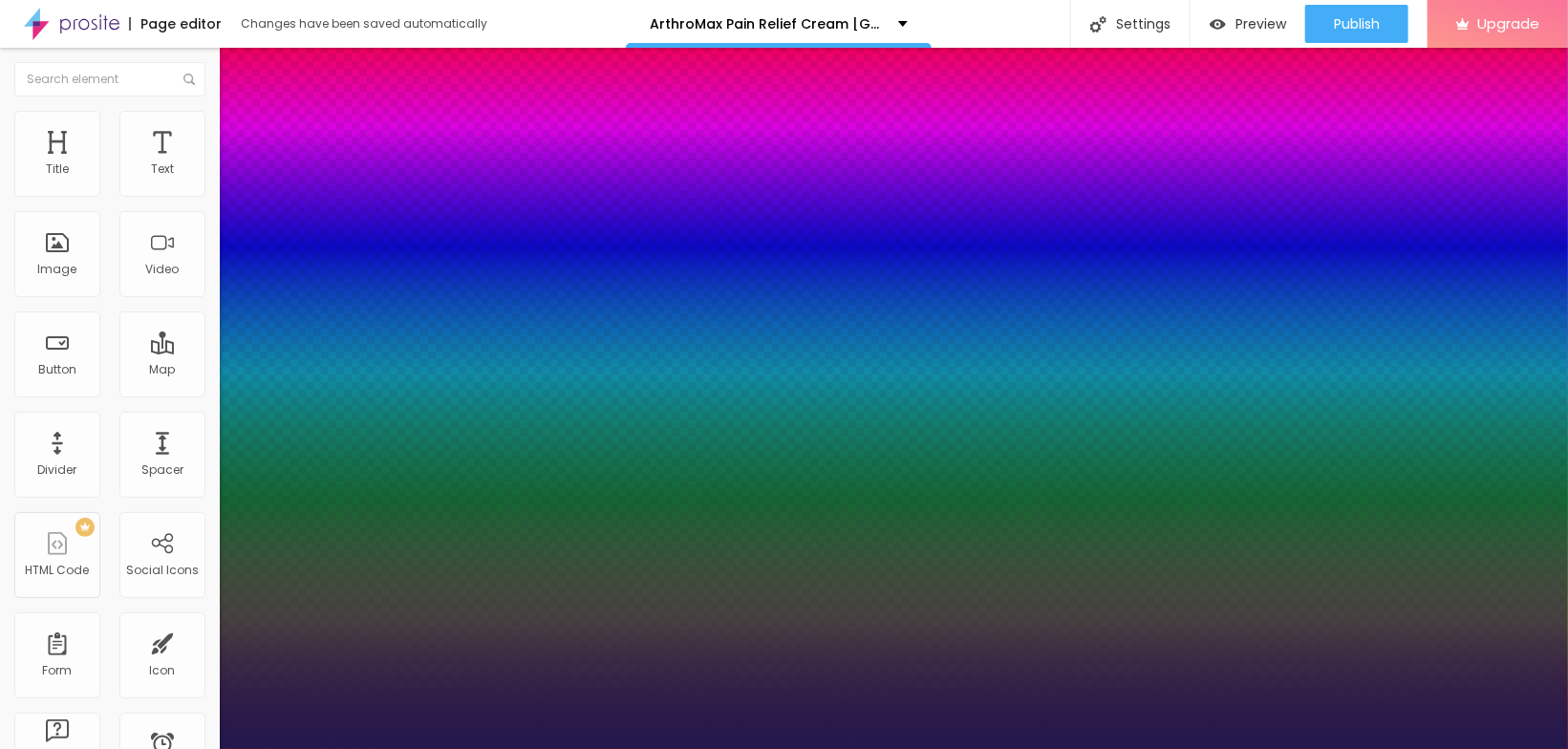
type input "22"
type input "1"
type input "24"
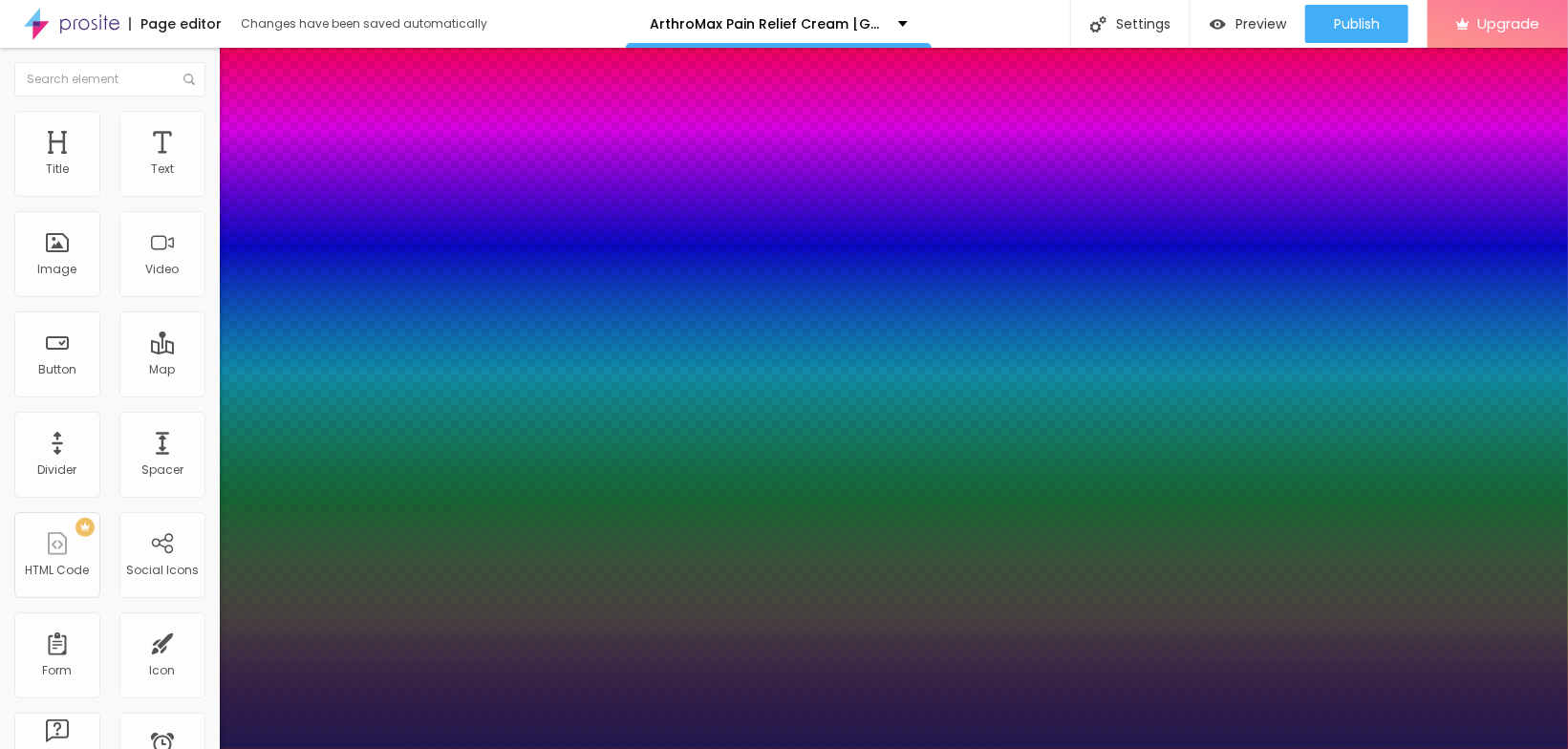
type input "1"
type input "26"
type input "1"
drag, startPoint x: 251, startPoint y: 536, endPoint x: 276, endPoint y: 536, distance: 25.0
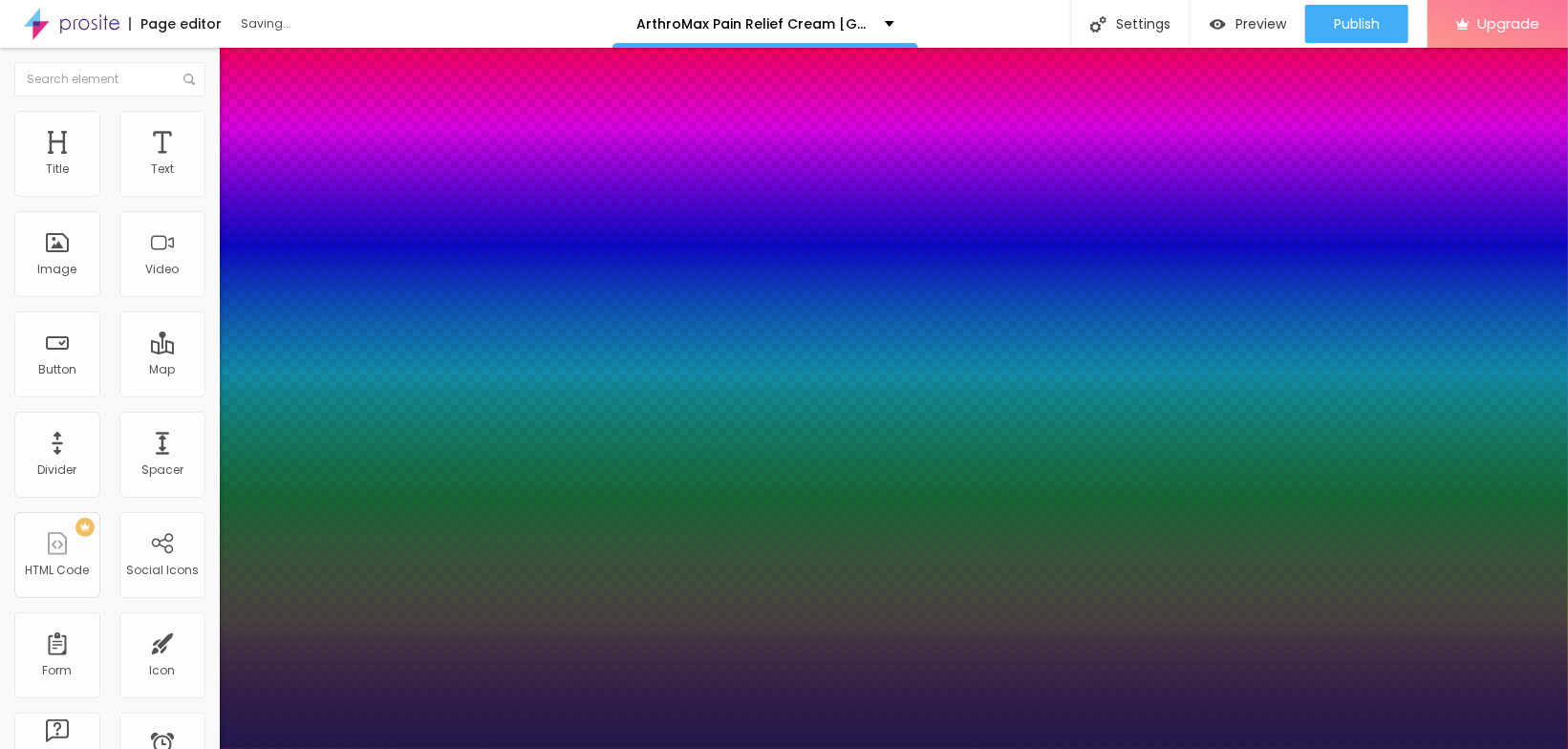
type input "27"
type input "1"
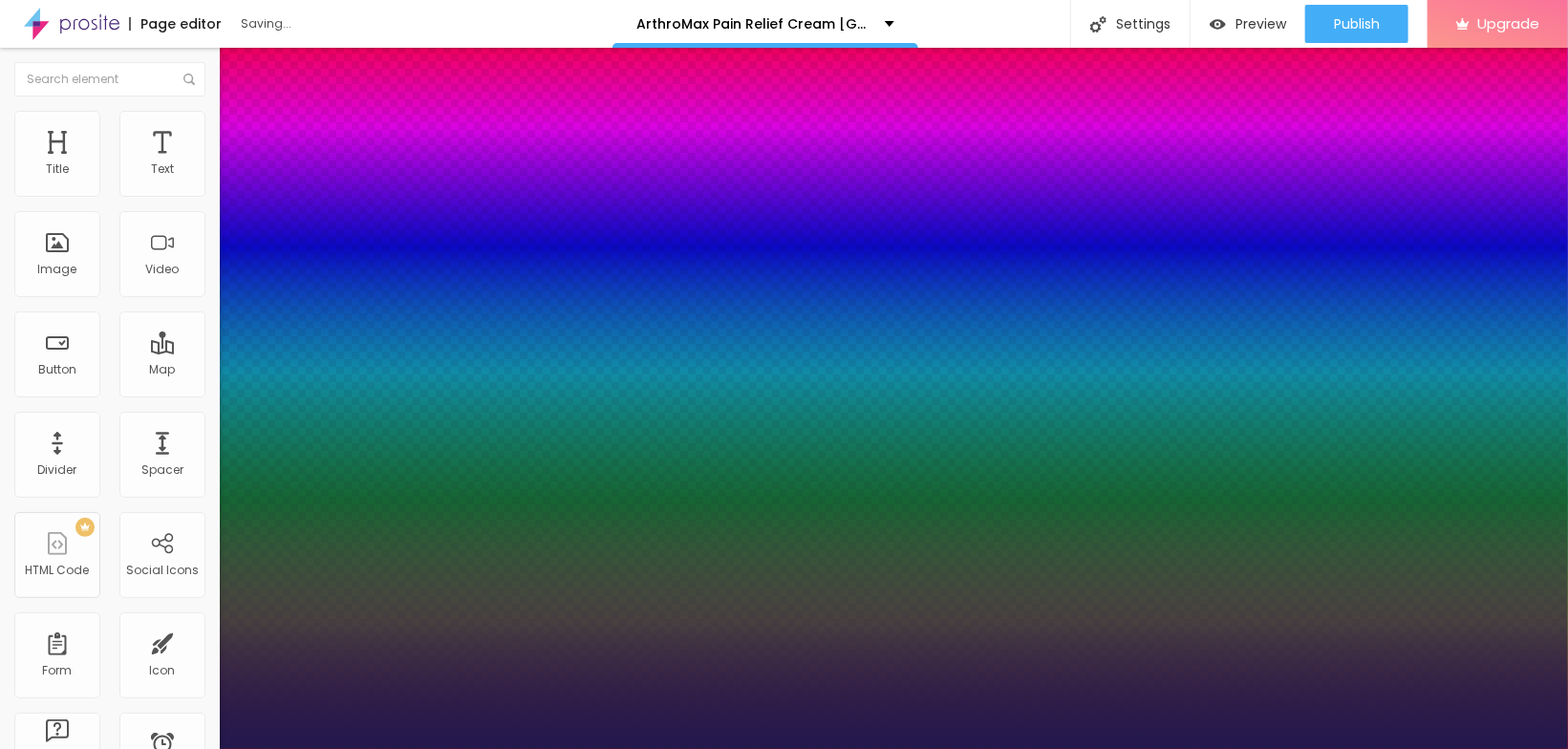
select select "Archivo-Regular"
type input "1"
click at [273, 748] on div at bounding box center [784, 749] width 1568 height 0
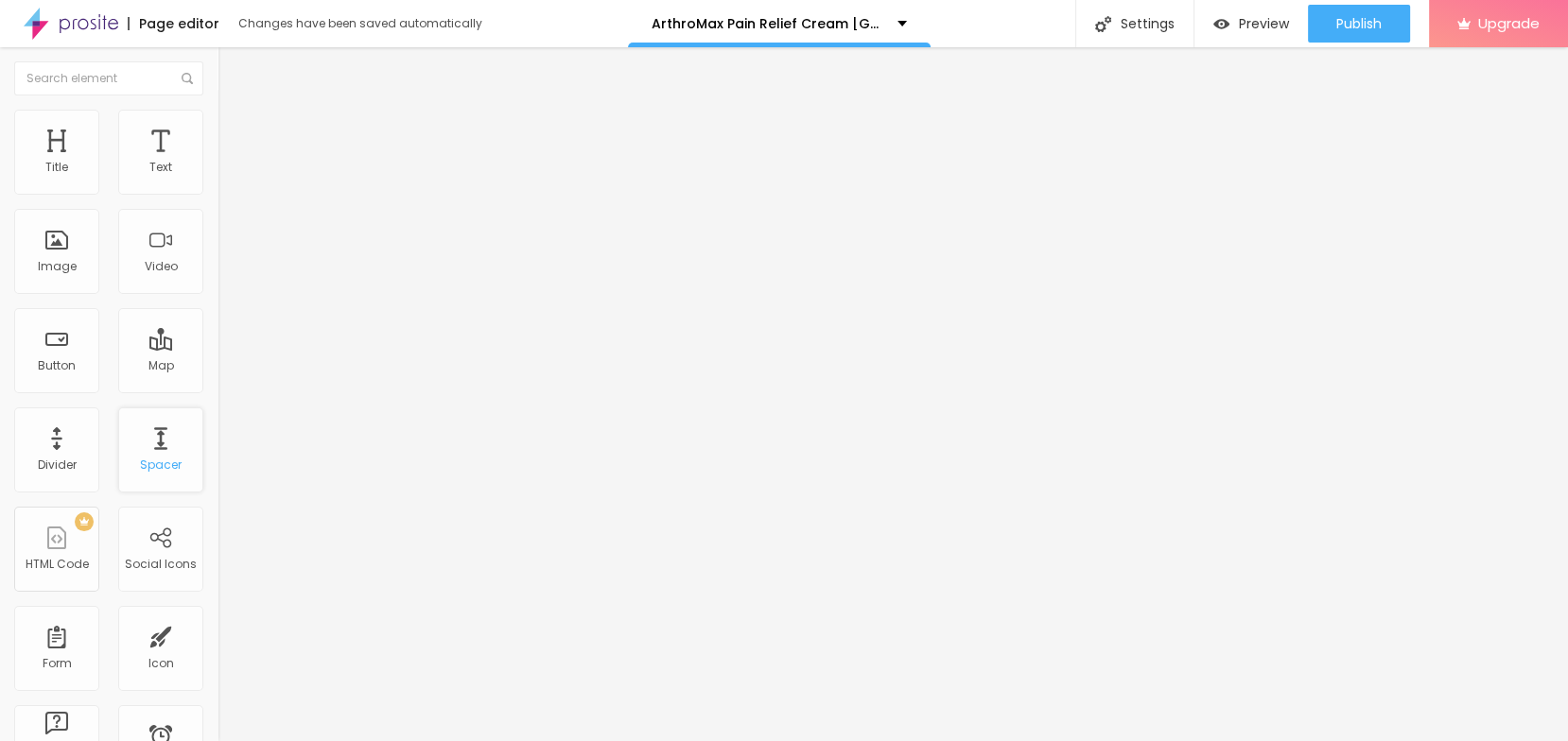
scroll to position [105, 0]
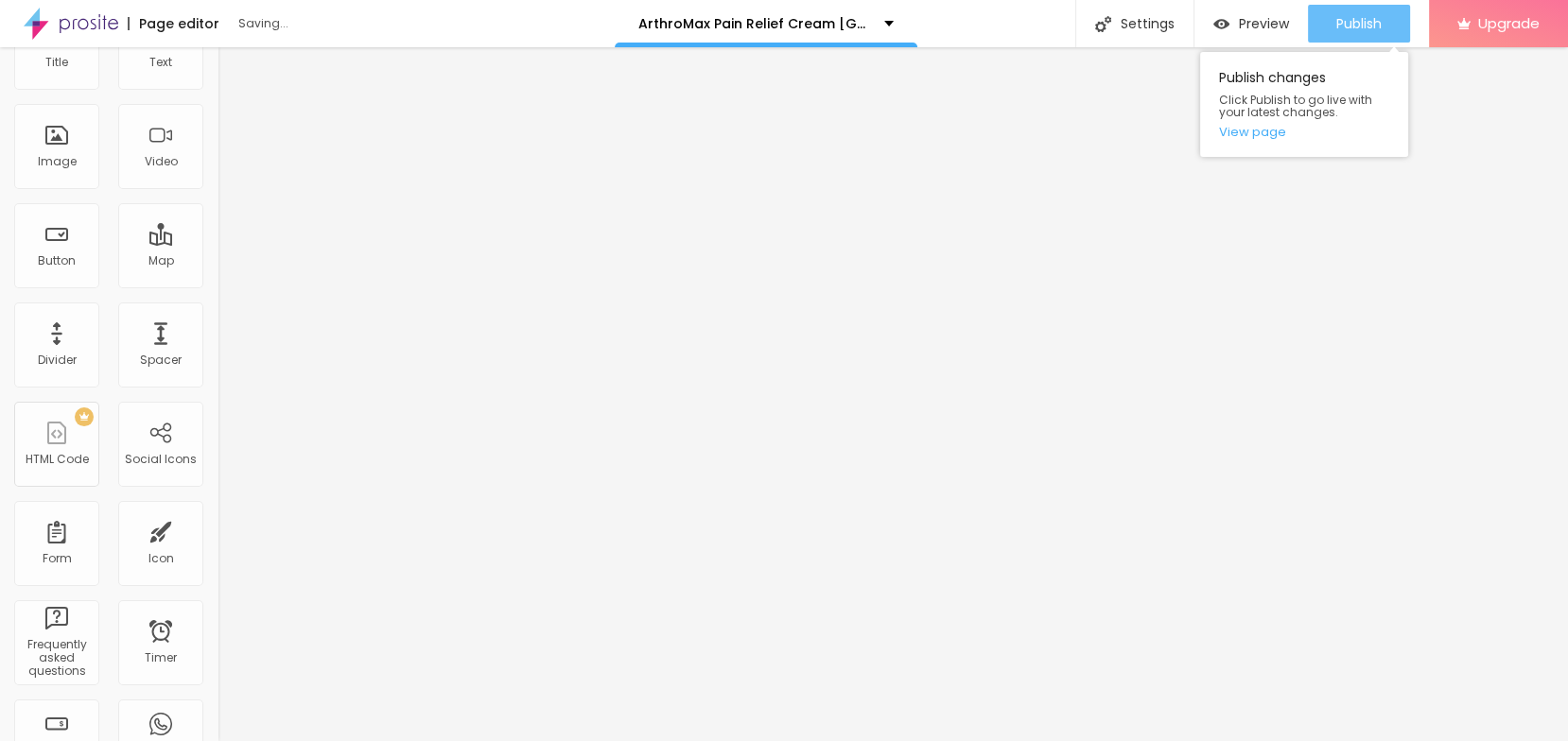
click at [1357, 30] on span "Publish" at bounding box center [1358, 24] width 45 height 15
click at [1260, 136] on link "View page" at bounding box center [1304, 131] width 170 height 12
